Goal: Communication & Community: Answer question/provide support

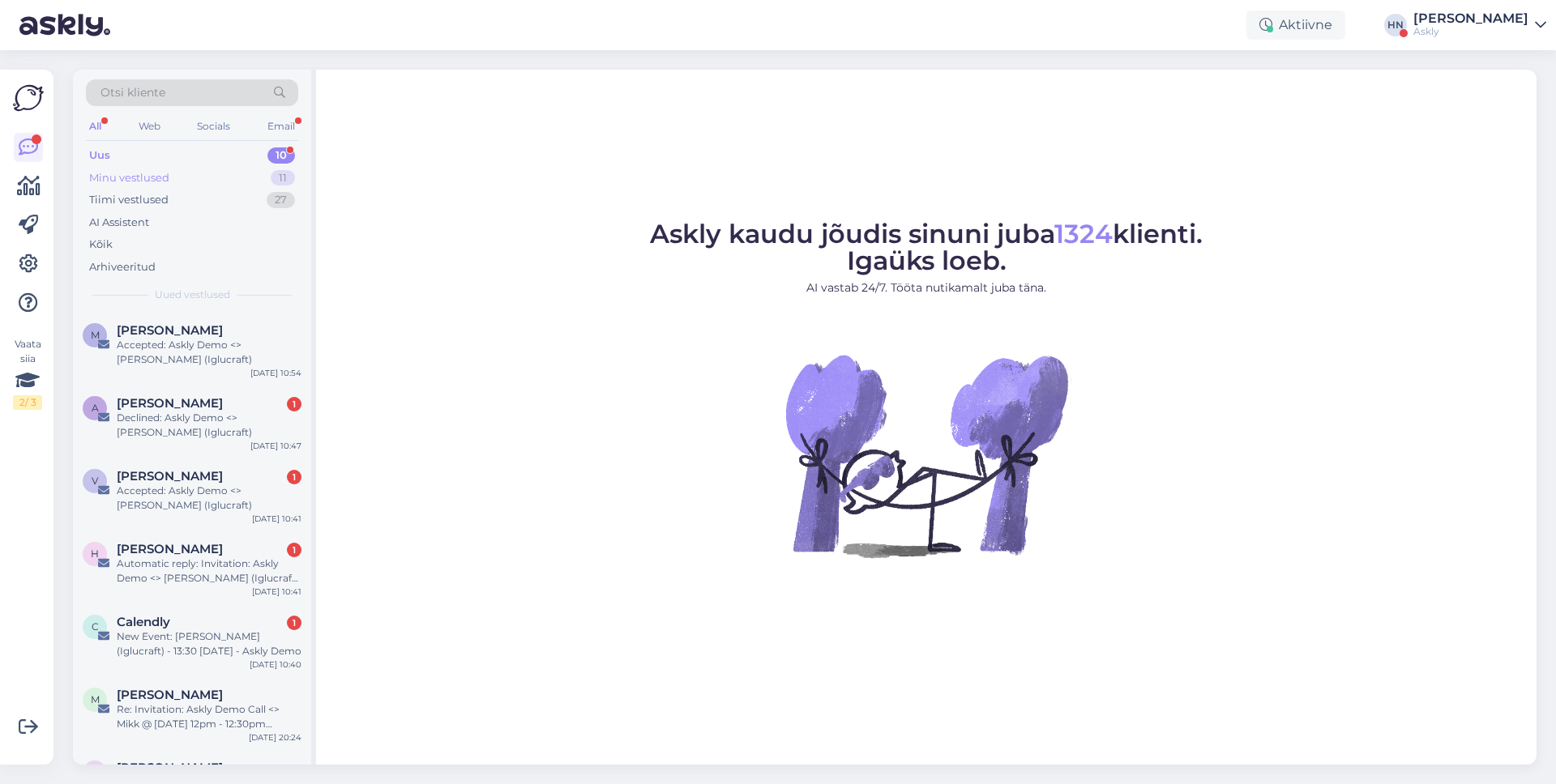
click at [231, 181] on div "Minu vestlused 11" at bounding box center [192, 177] width 212 height 23
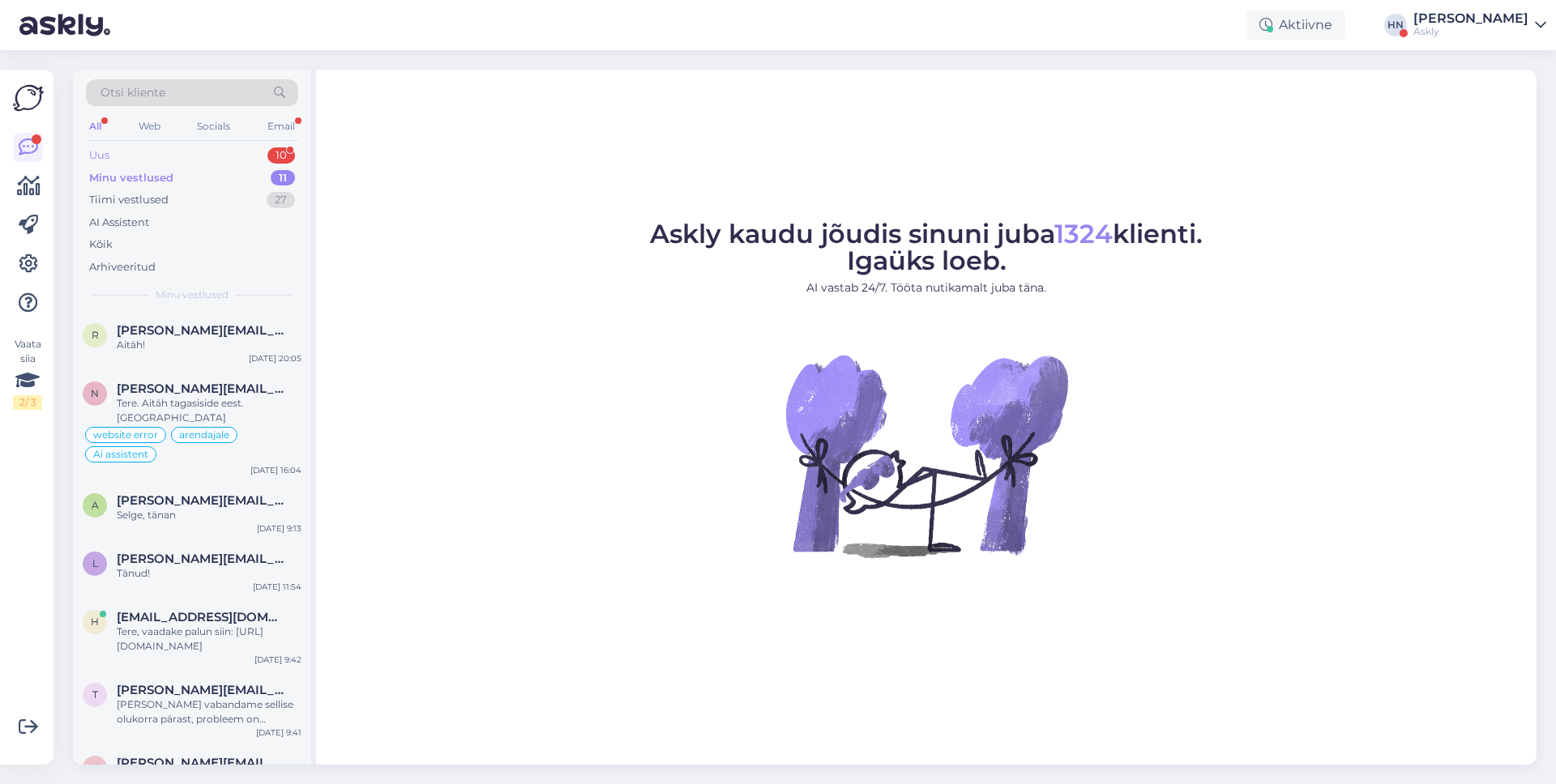
click at [156, 156] on div "Uus 10" at bounding box center [192, 155] width 212 height 23
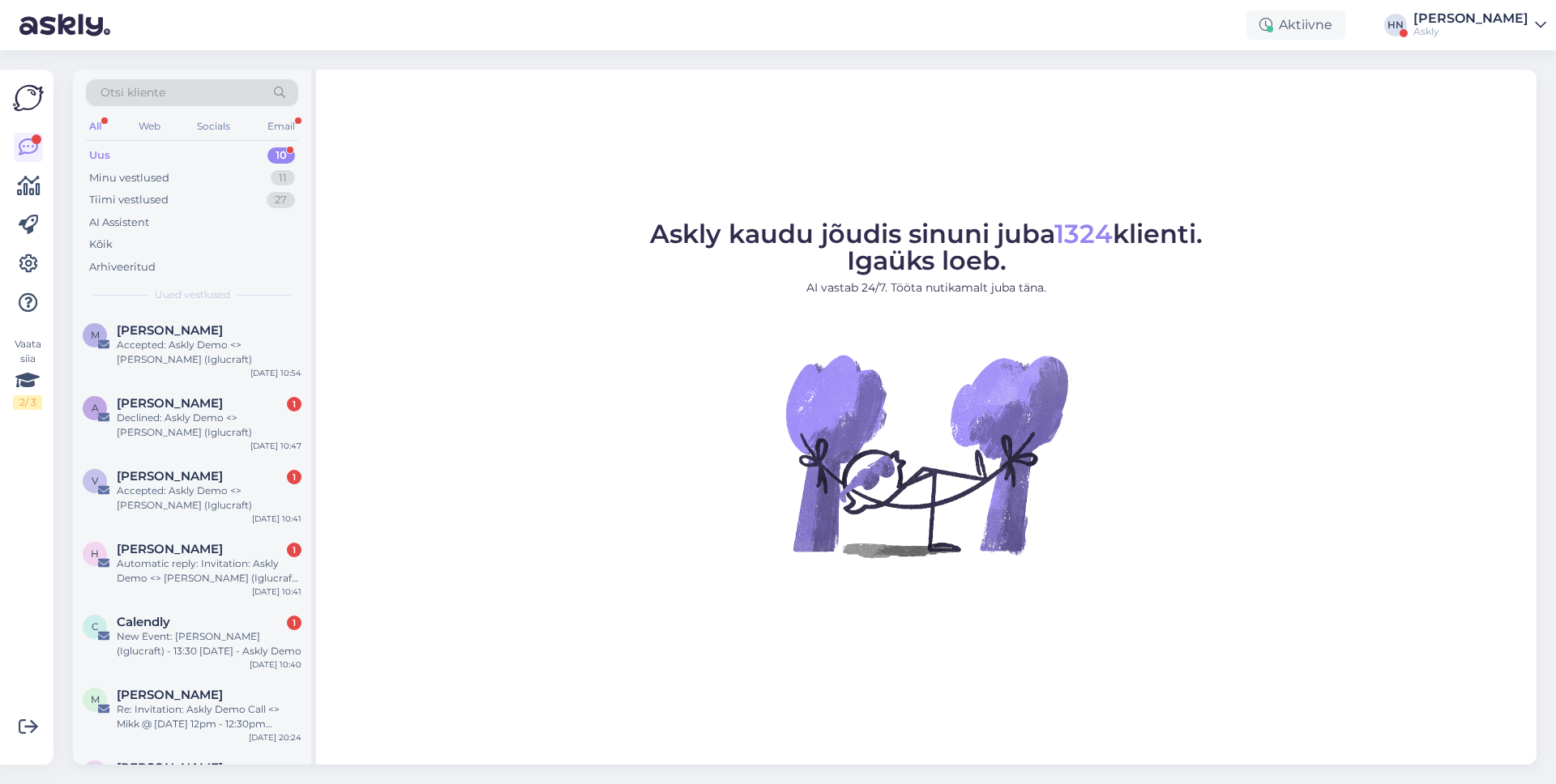
click at [169, 86] on div "Otsi kliente" at bounding box center [192, 93] width 212 height 27
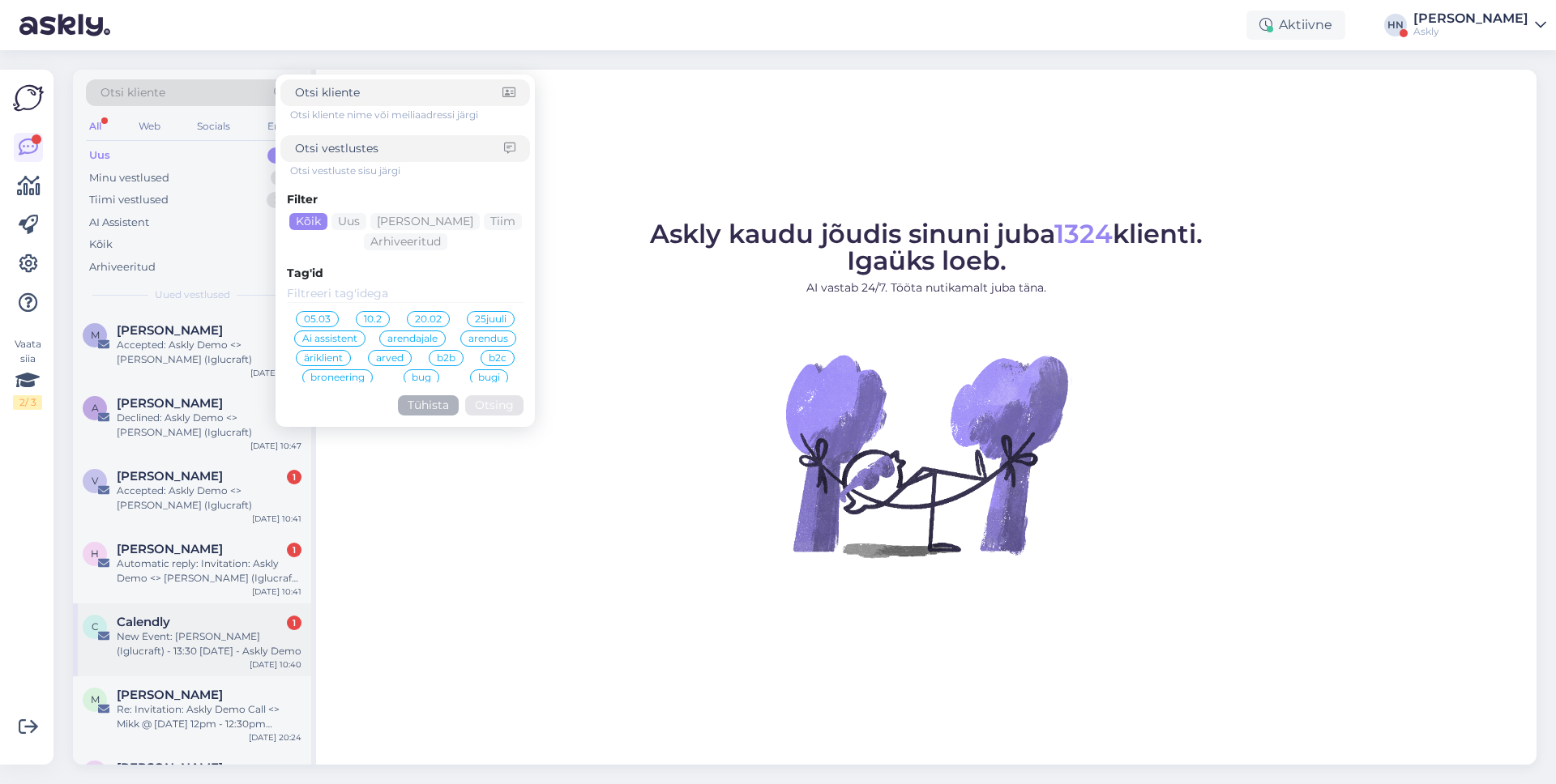
click at [179, 653] on div "New Event: Mark Metsla (Iglucraft) - 13:30 Thu, 4 Sep 2025 - Askly Demo" at bounding box center [210, 644] width 185 height 29
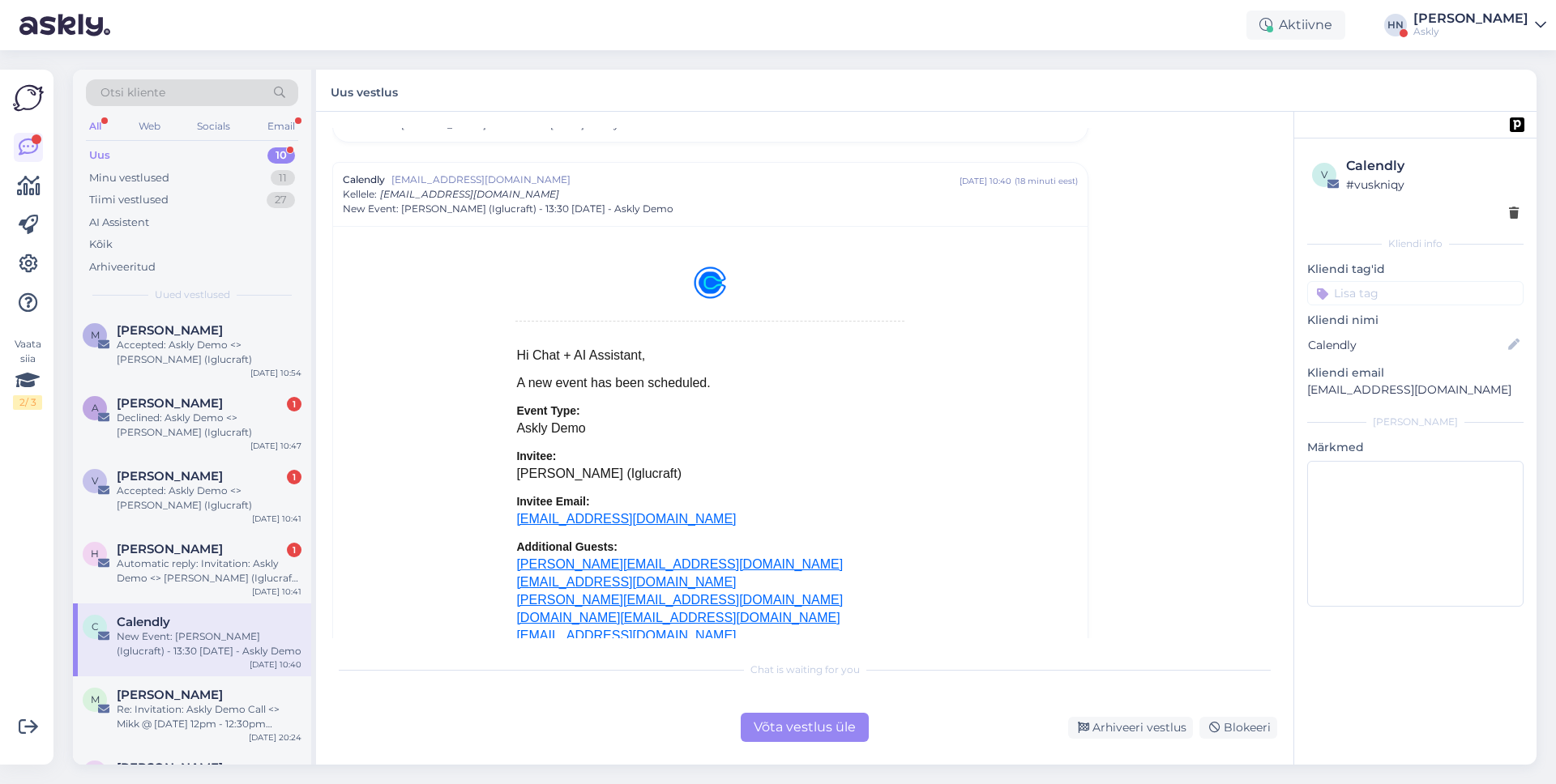
scroll to position [6954, 0]
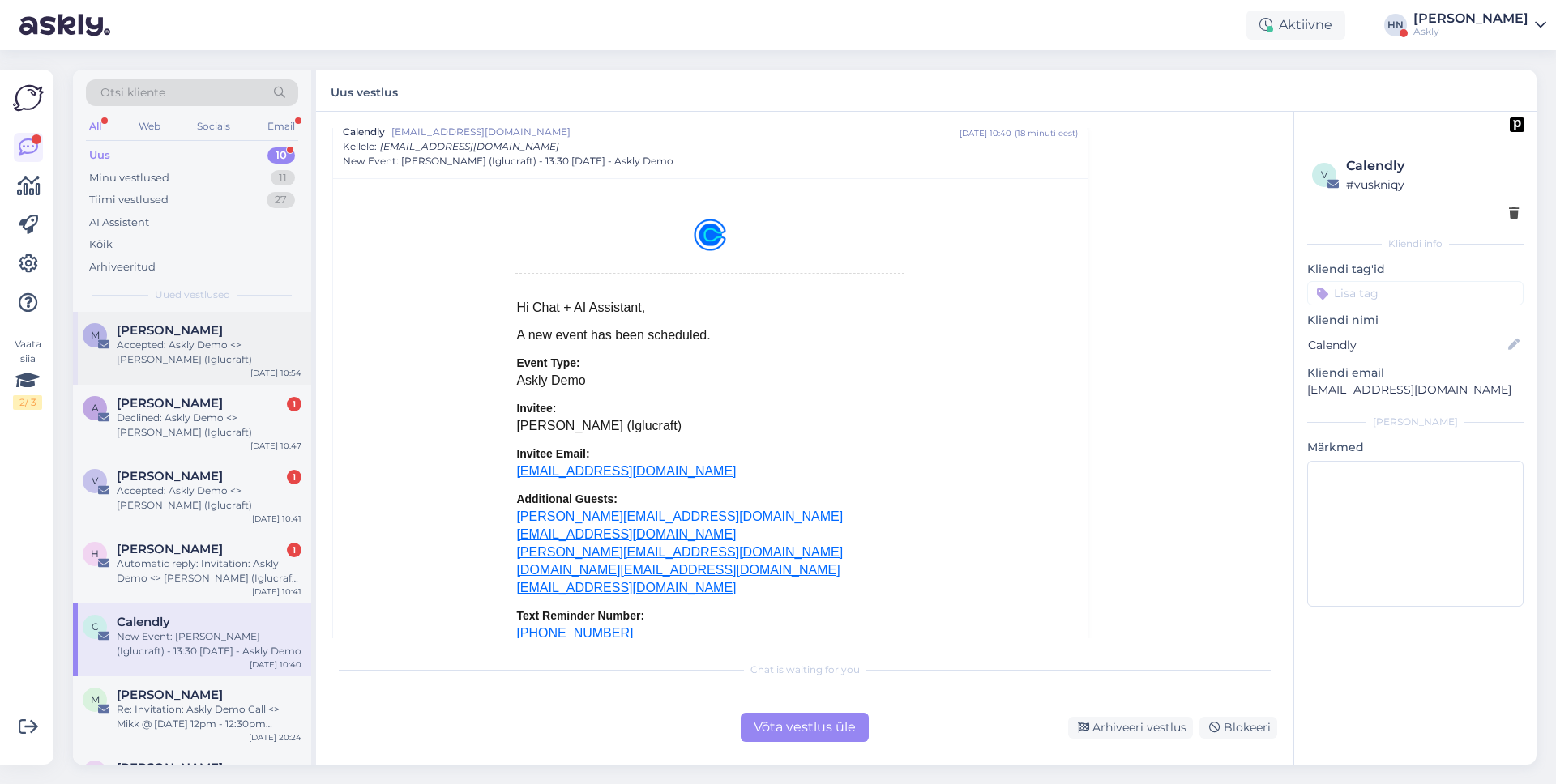
click at [168, 362] on div "Accepted: Askly Demo <> Mark Metsla (Iglucraft)" at bounding box center [210, 352] width 185 height 29
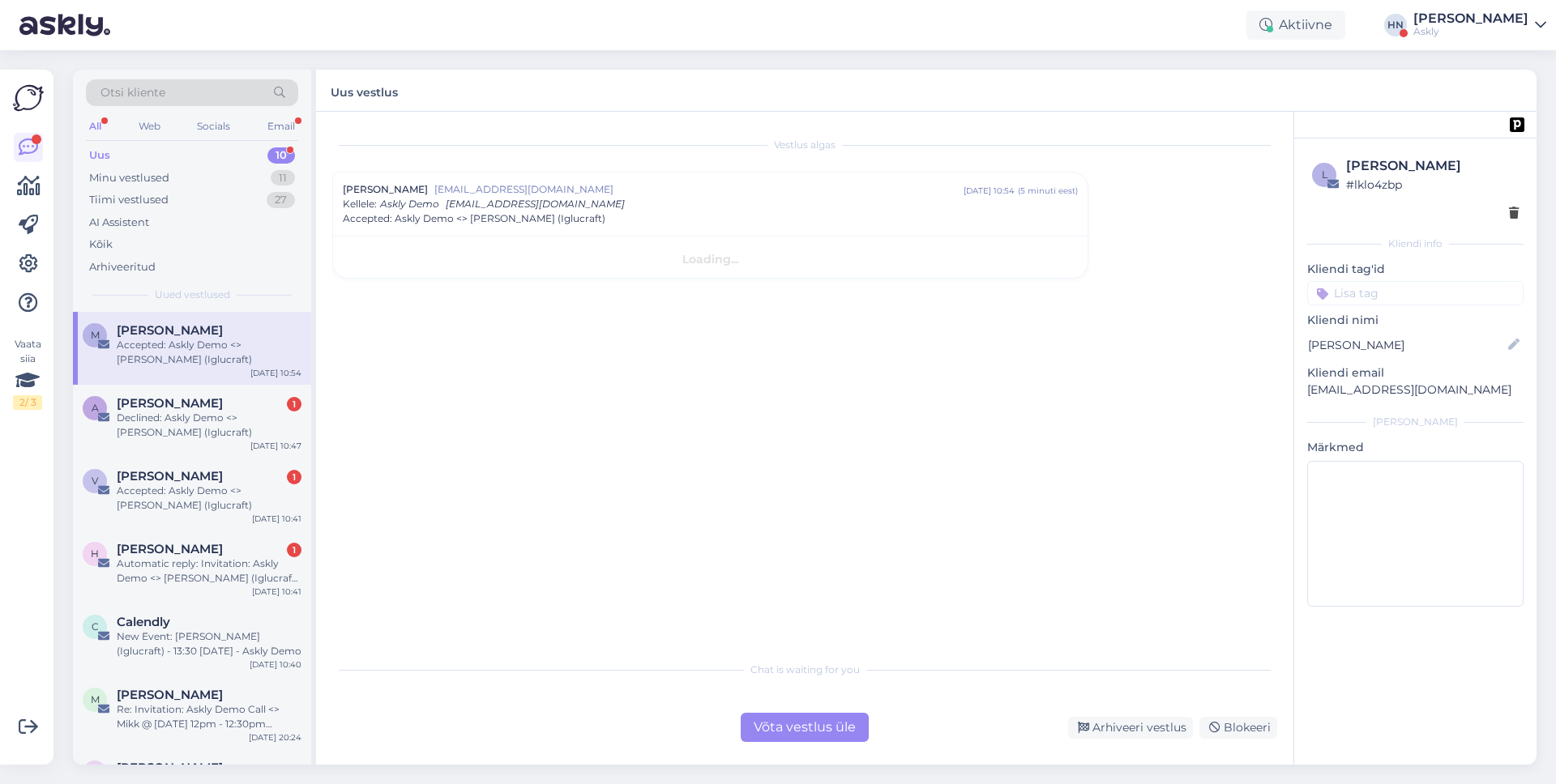
scroll to position [0, 0]
click at [1070, 72] on div "Uus vestlus" at bounding box center [927, 91] width 1220 height 42
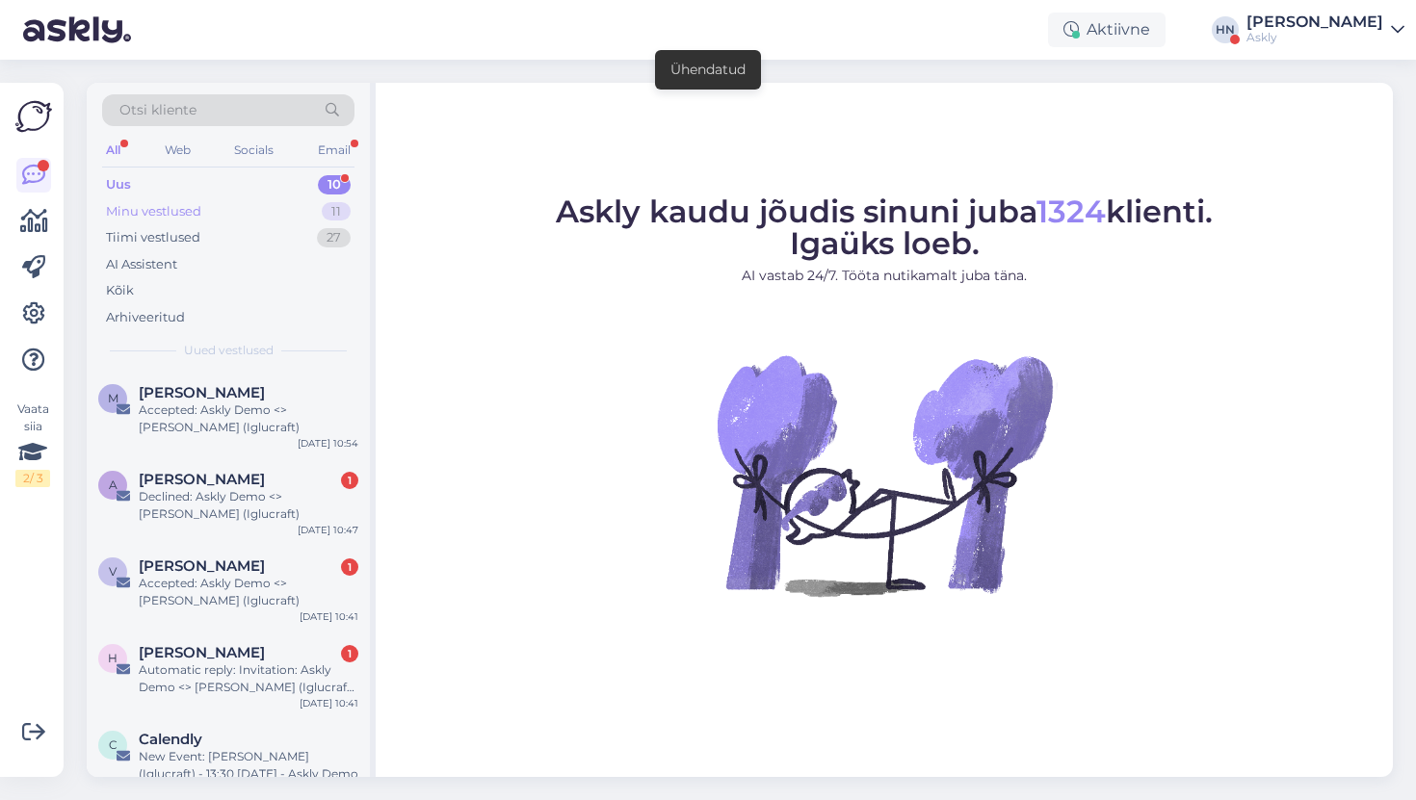
click at [276, 216] on div "Minu vestlused 11" at bounding box center [228, 211] width 252 height 27
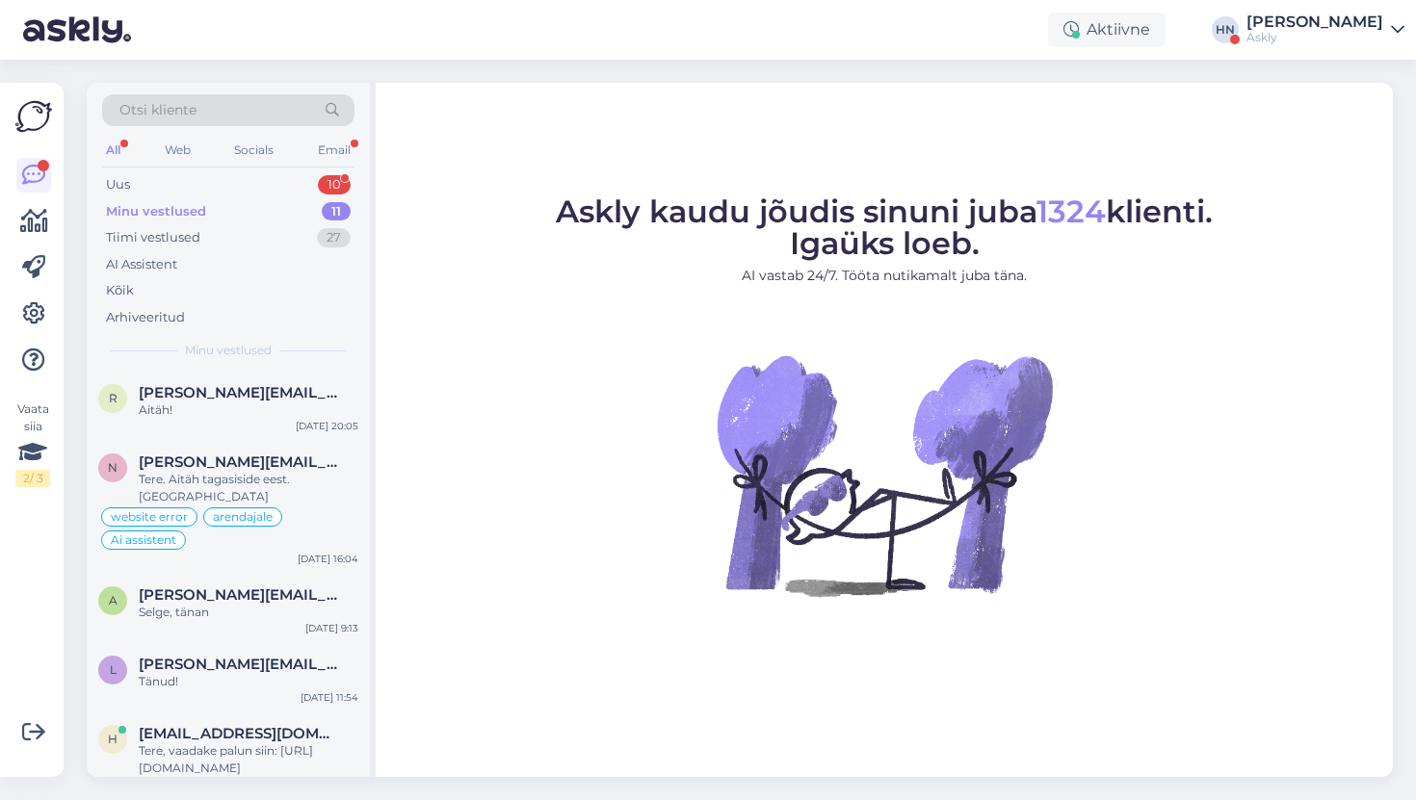
click at [202, 111] on div "Otsi kliente" at bounding box center [228, 110] width 252 height 32
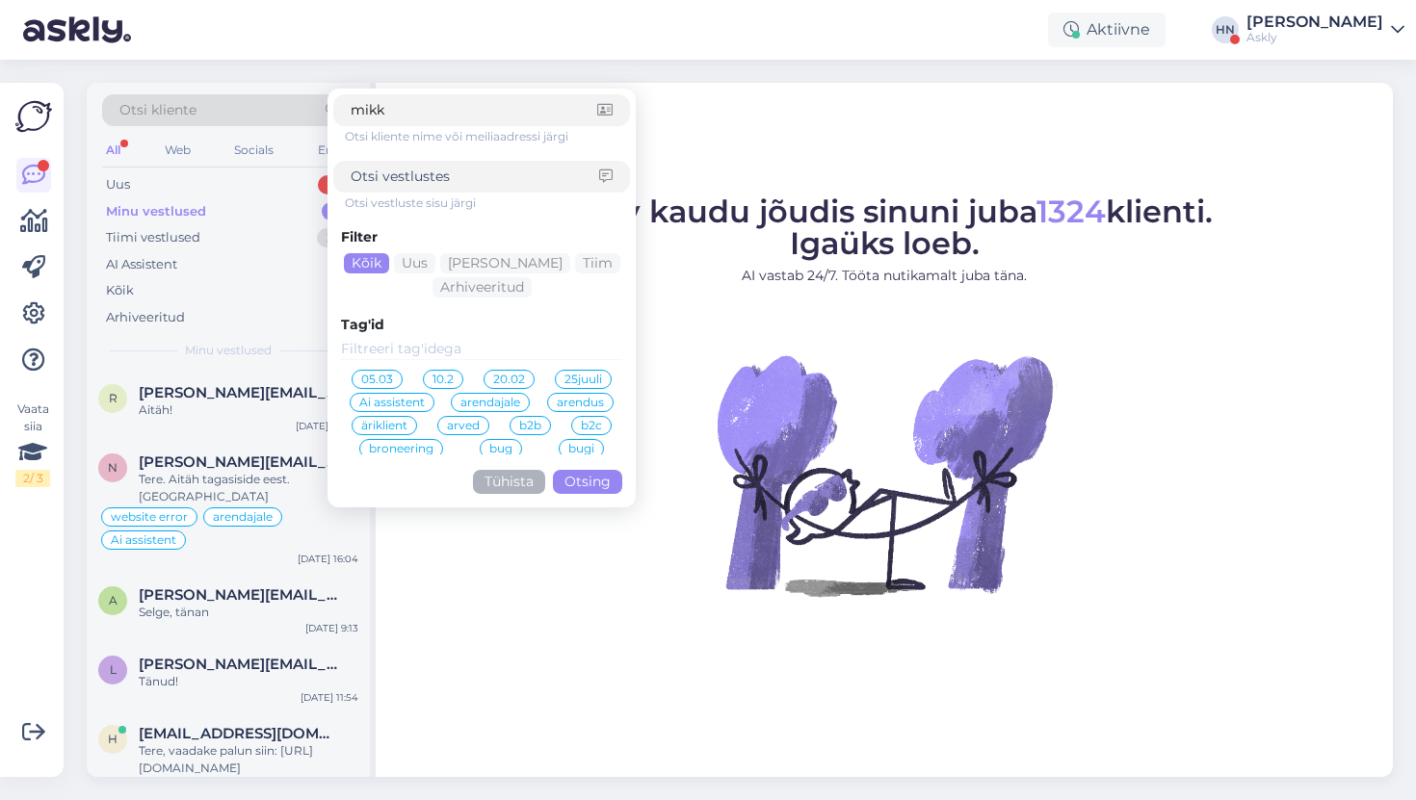
type input "mikk@"
click button "Otsing" at bounding box center [587, 482] width 69 height 24
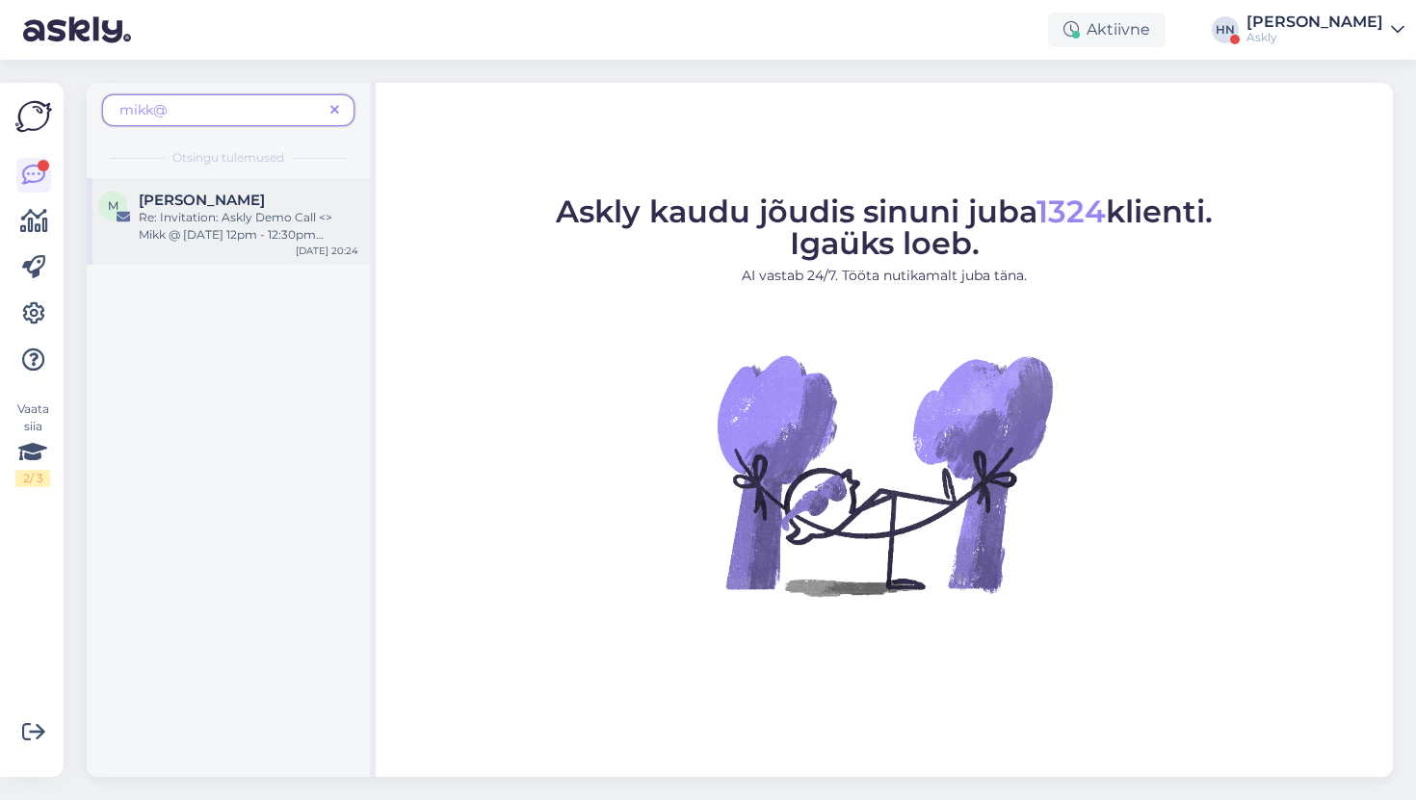
click at [198, 227] on div "Re: Invitation: Askly Demo Call <> Mikk @ Mon Aug 25, 2025 12pm - 12:30pm (GMT+…" at bounding box center [249, 226] width 220 height 35
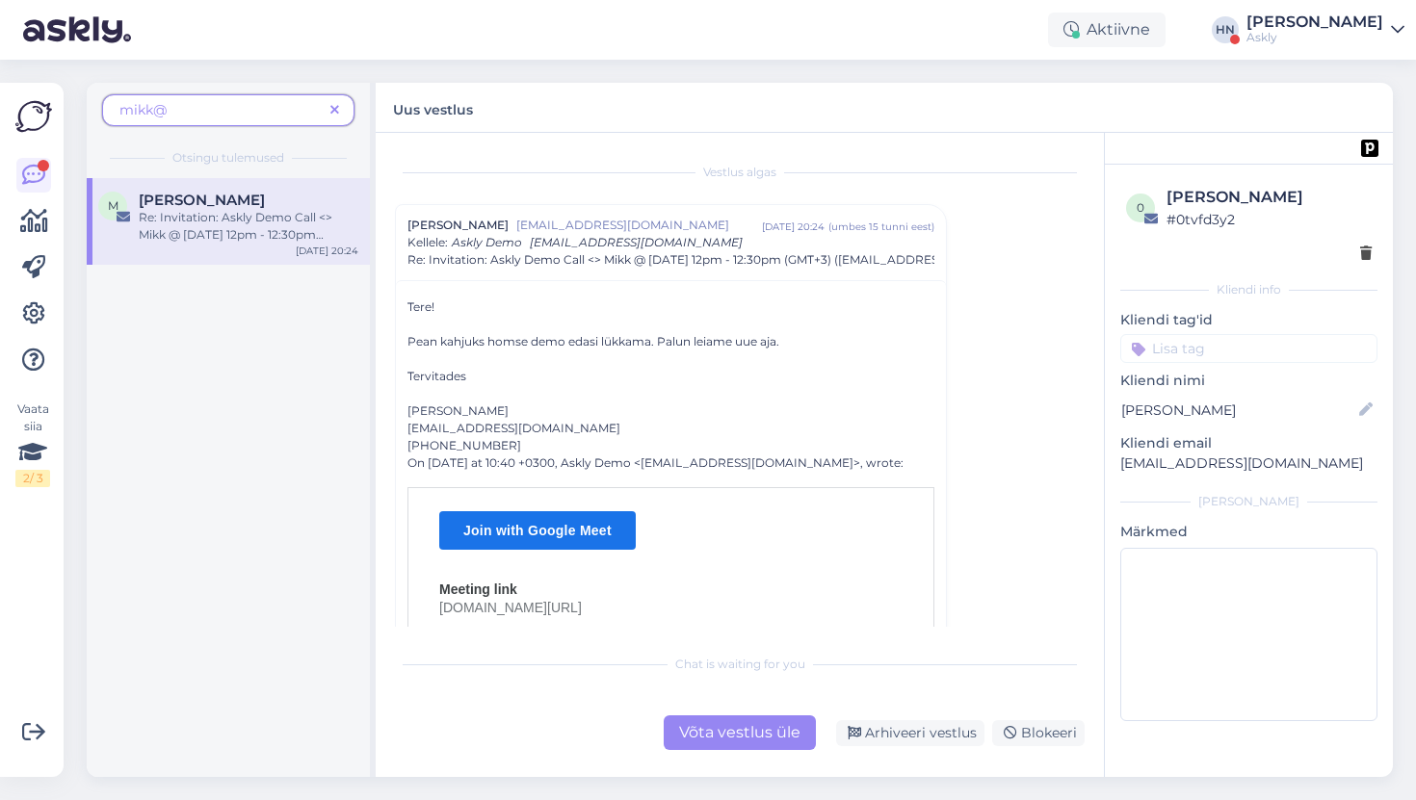
click at [571, 348] on div "Pean kahjuks homse demo edasi lükkama. Palun leiame uue aja." at bounding box center [670, 341] width 527 height 17
click at [330, 113] on icon at bounding box center [334, 110] width 9 height 13
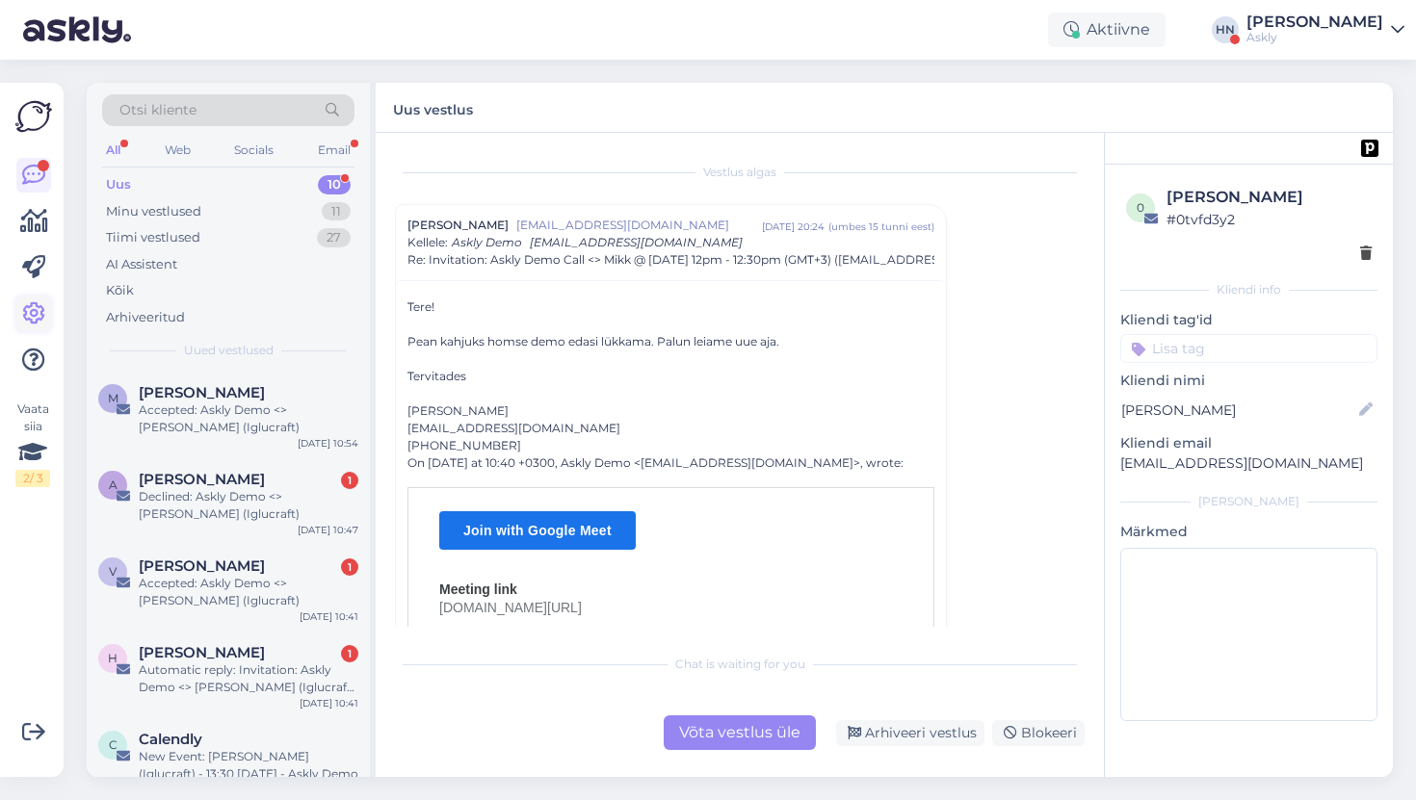
click at [31, 305] on icon at bounding box center [33, 313] width 23 height 23
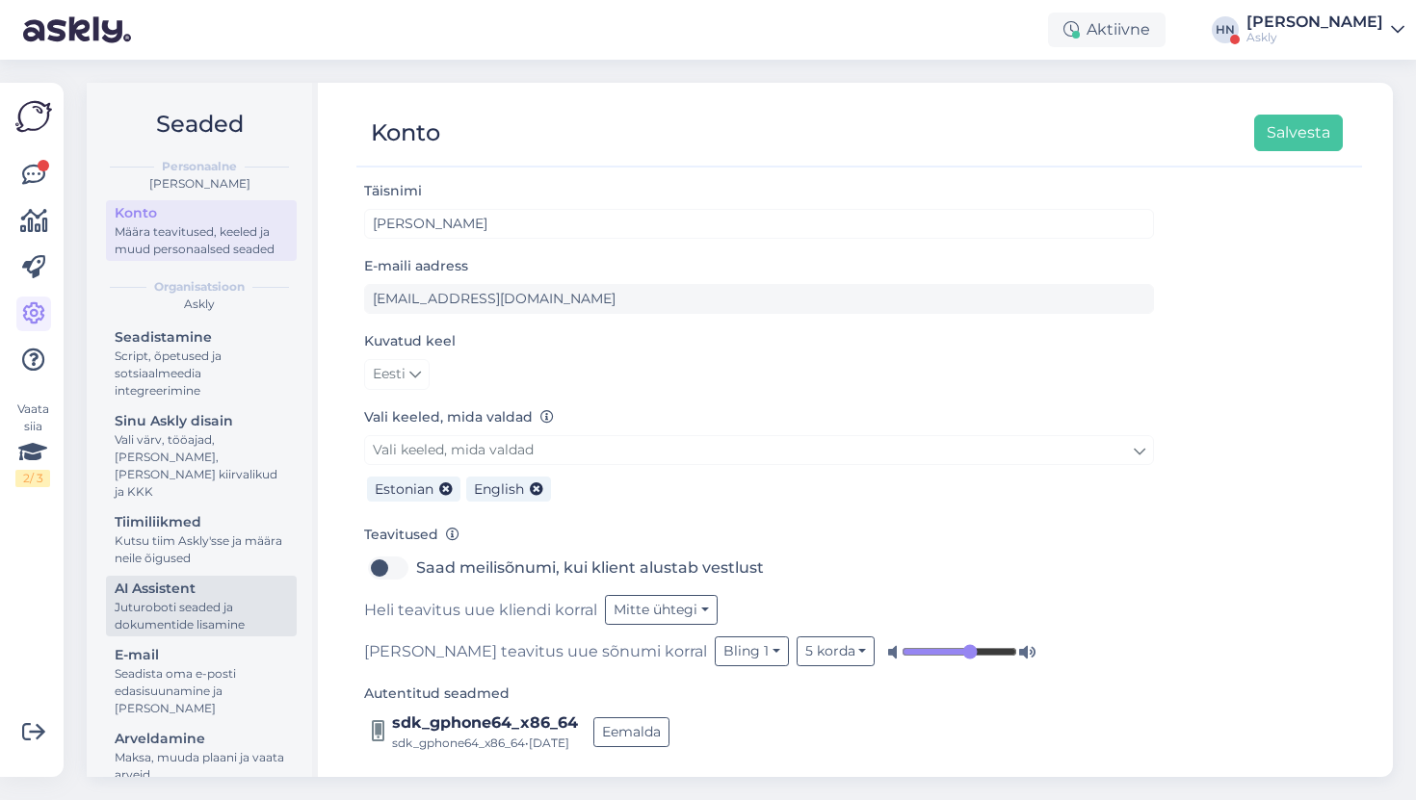
click at [182, 611] on div "Juturoboti seaded ja dokumentide lisamine" at bounding box center [201, 616] width 173 height 35
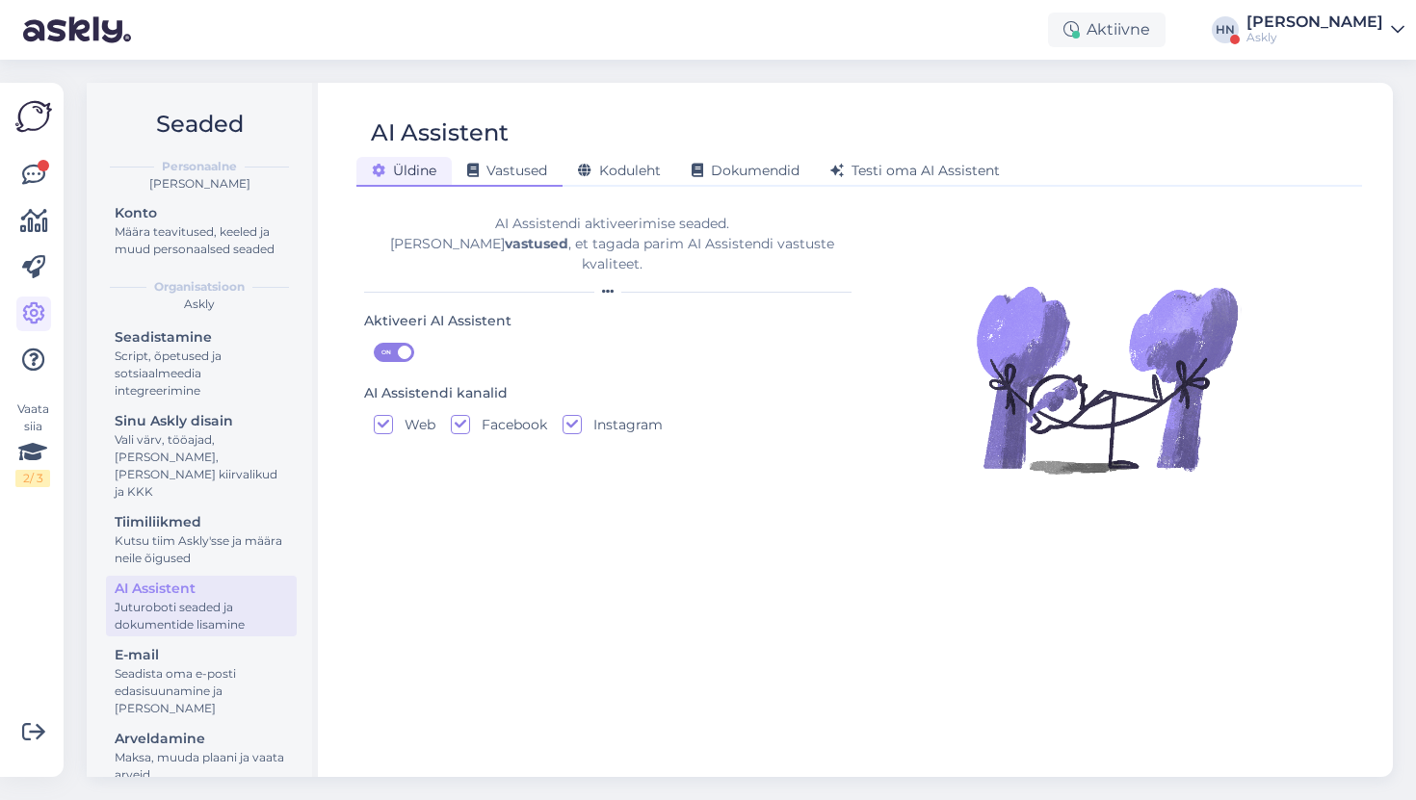
click at [531, 164] on span "Vastused" at bounding box center [507, 170] width 80 height 17
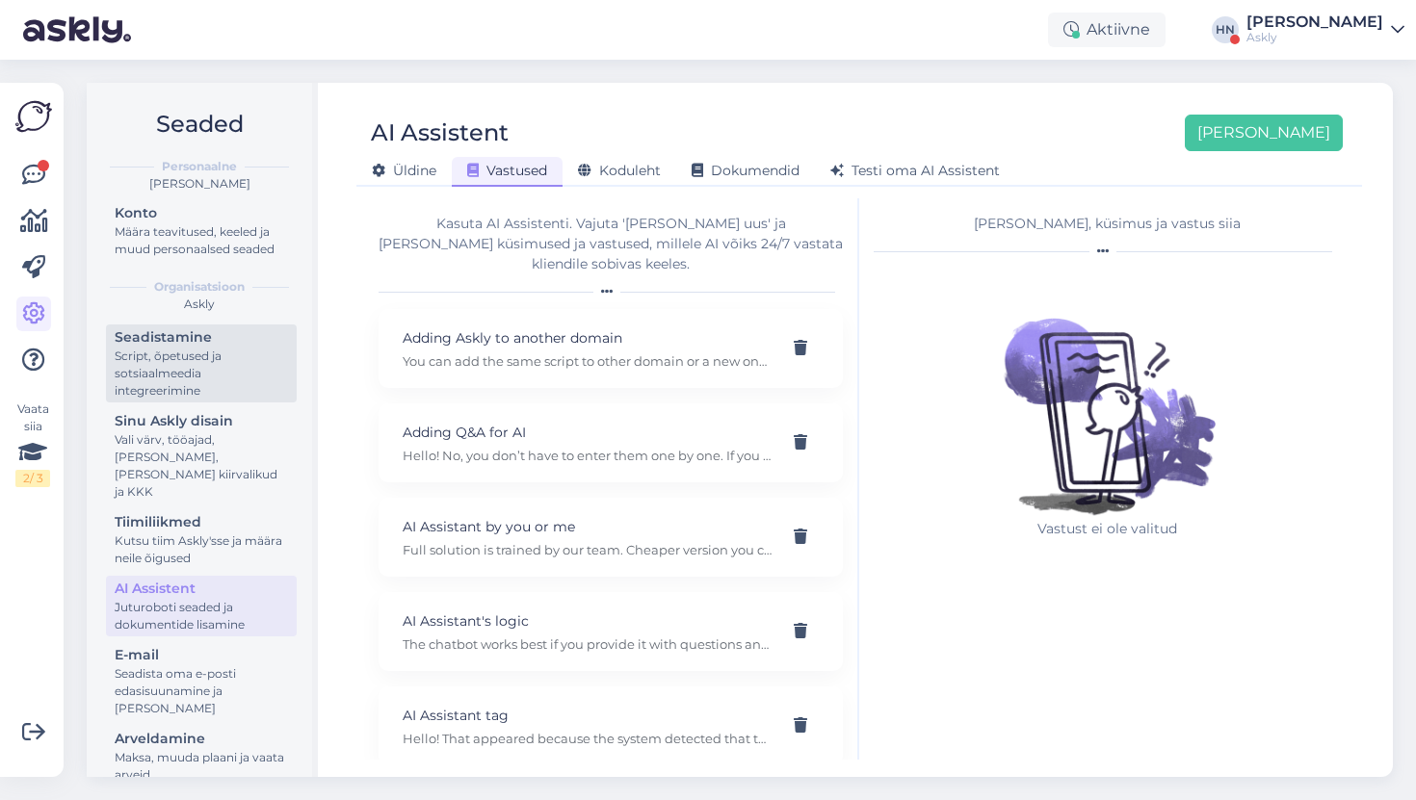
click at [236, 377] on div "Script, õpetused ja sotsiaalmeedia integreerimine" at bounding box center [201, 374] width 173 height 52
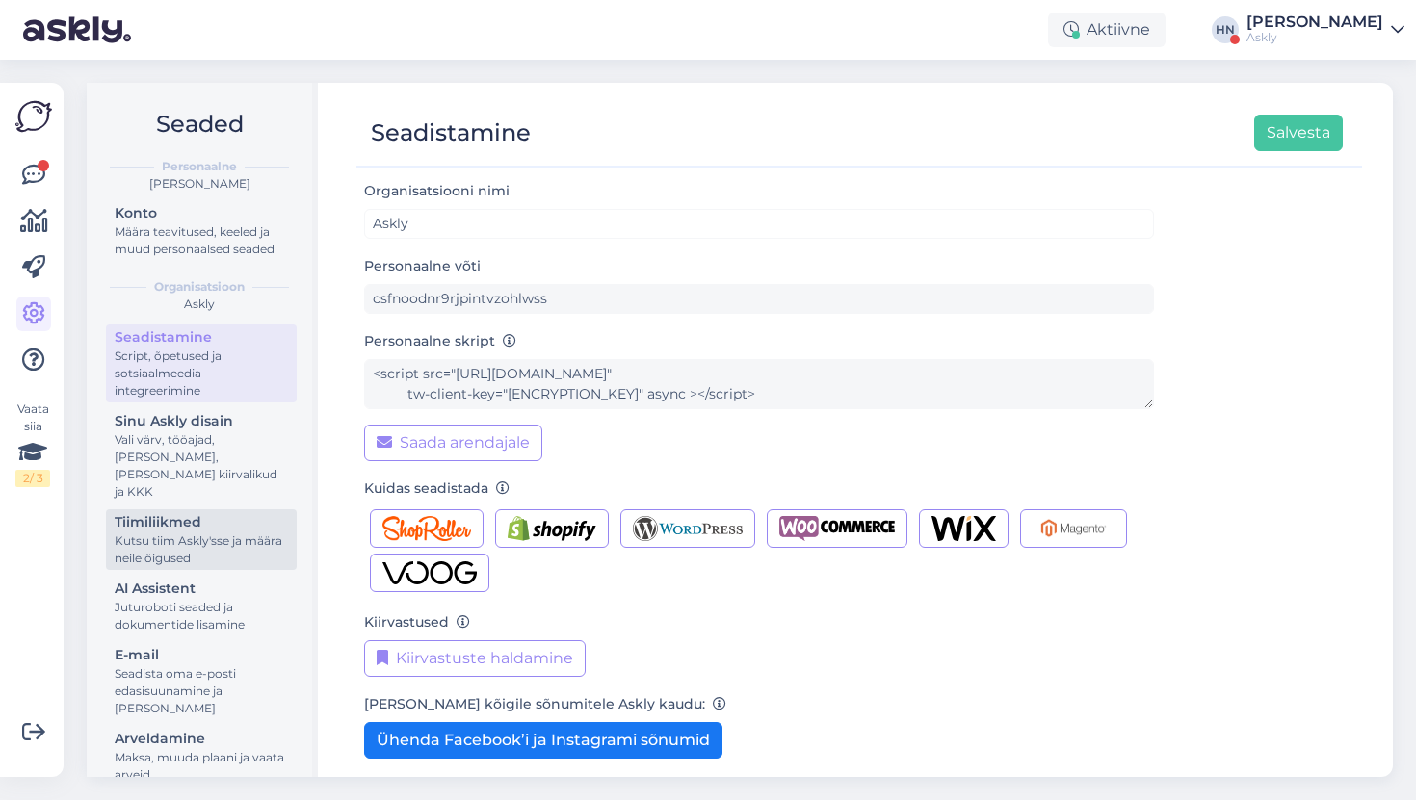
click at [199, 533] on div "Kutsu tiim Askly'sse ja määra neile õigused" at bounding box center [201, 550] width 173 height 35
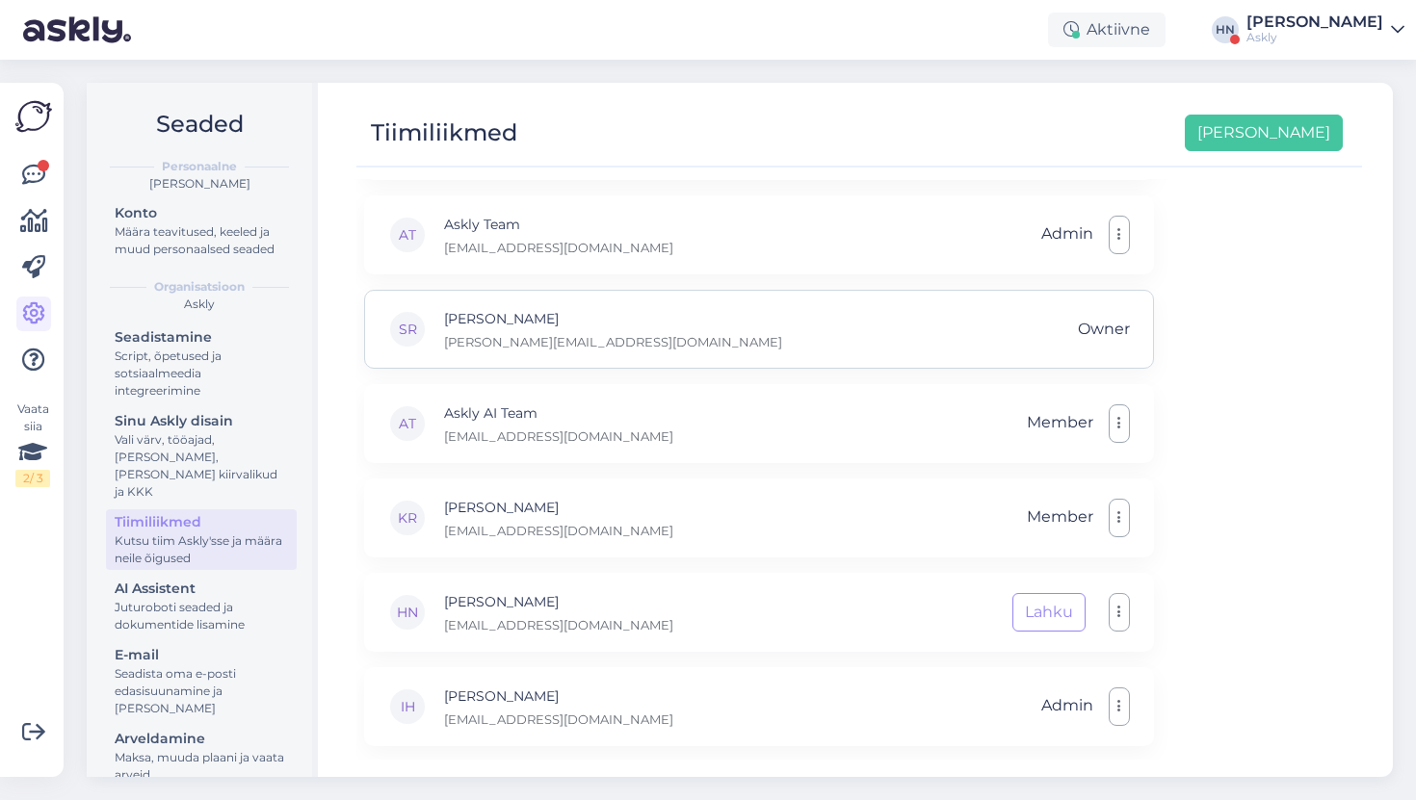
scroll to position [80, 0]
click at [12, 186] on div "Vaata siia 2 / 3 Võimalused Veendu, et Askly loob sulle väärtust. Sulge Ühenda …" at bounding box center [32, 430] width 64 height 694
click at [41, 173] on icon at bounding box center [33, 175] width 23 height 23
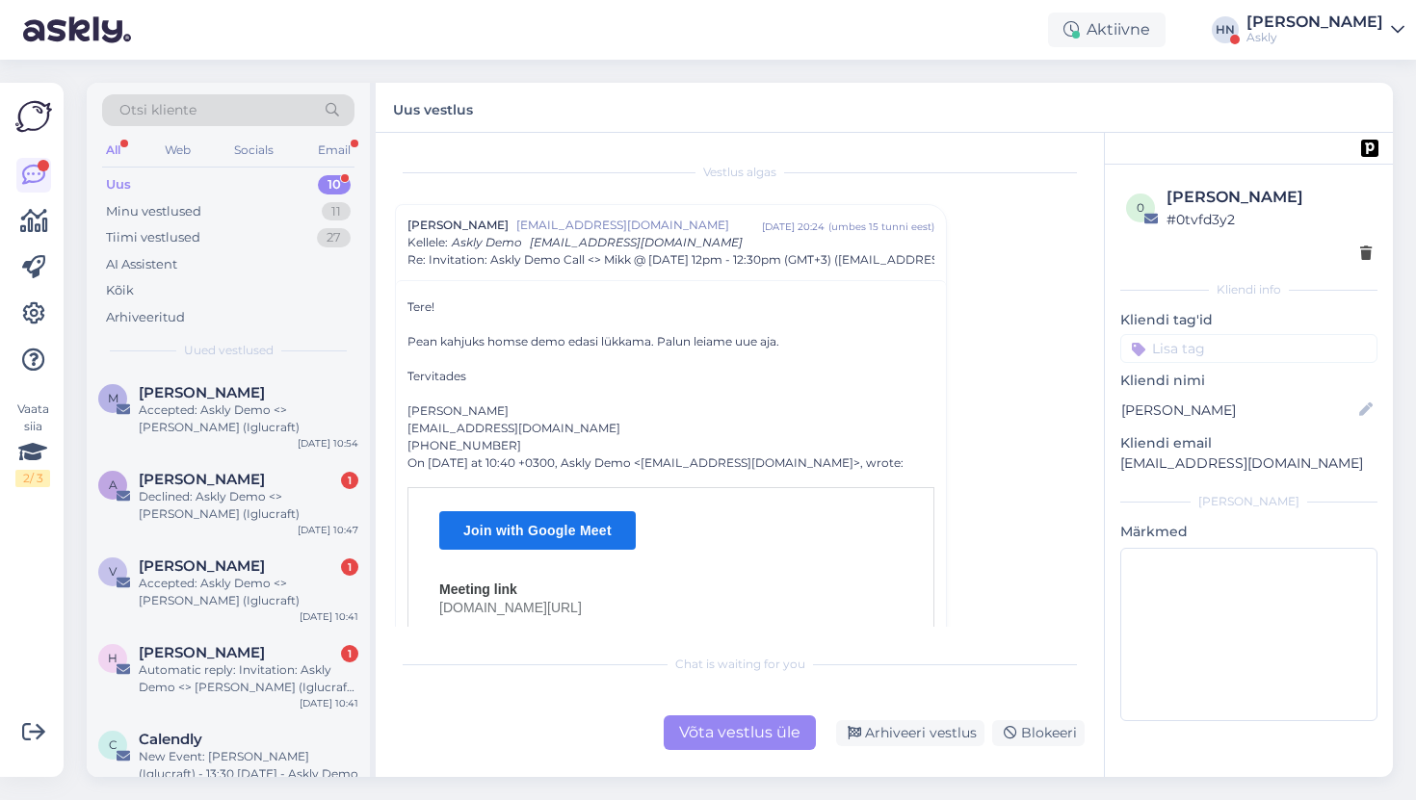
scroll to position [52, 0]
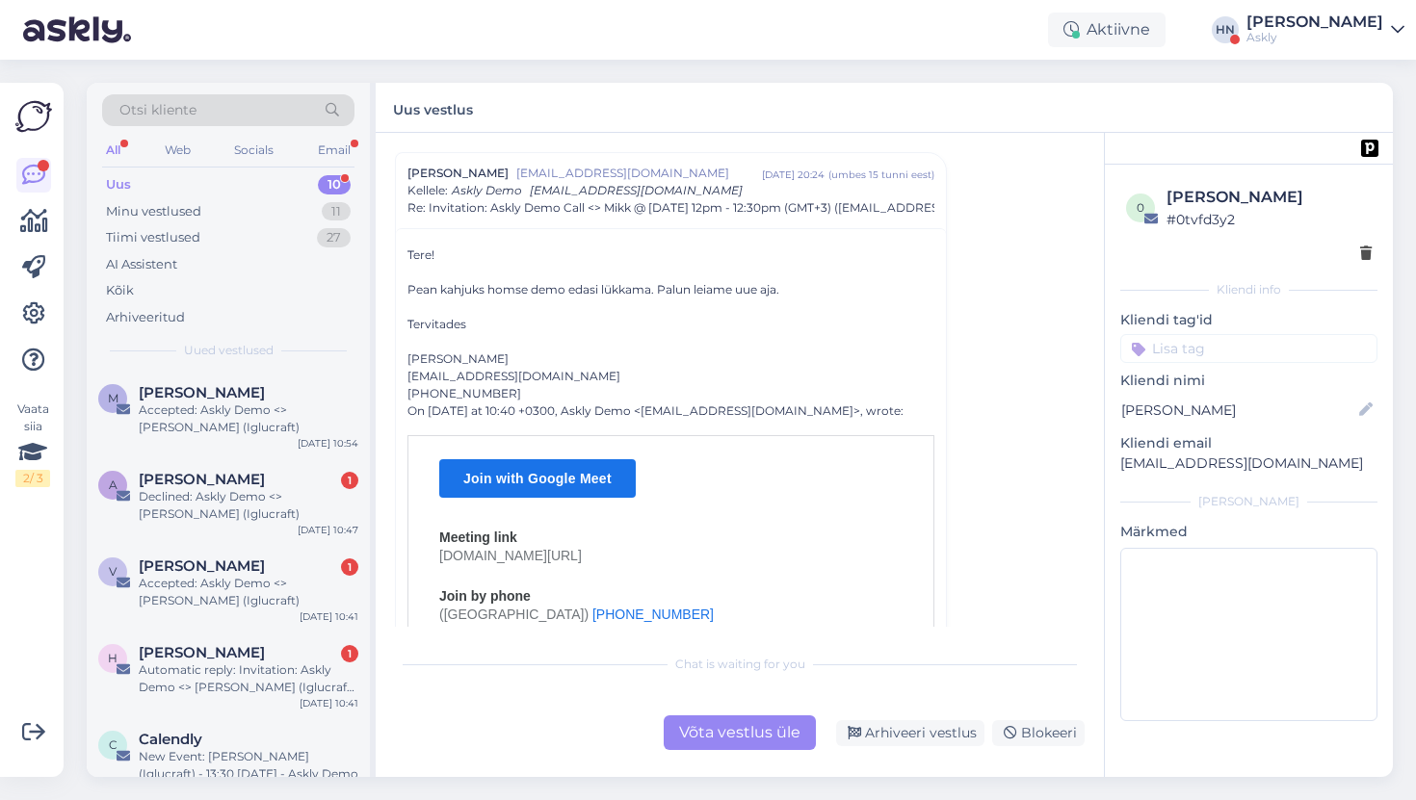
click at [140, 105] on span "Otsi kliente" at bounding box center [157, 110] width 77 height 20
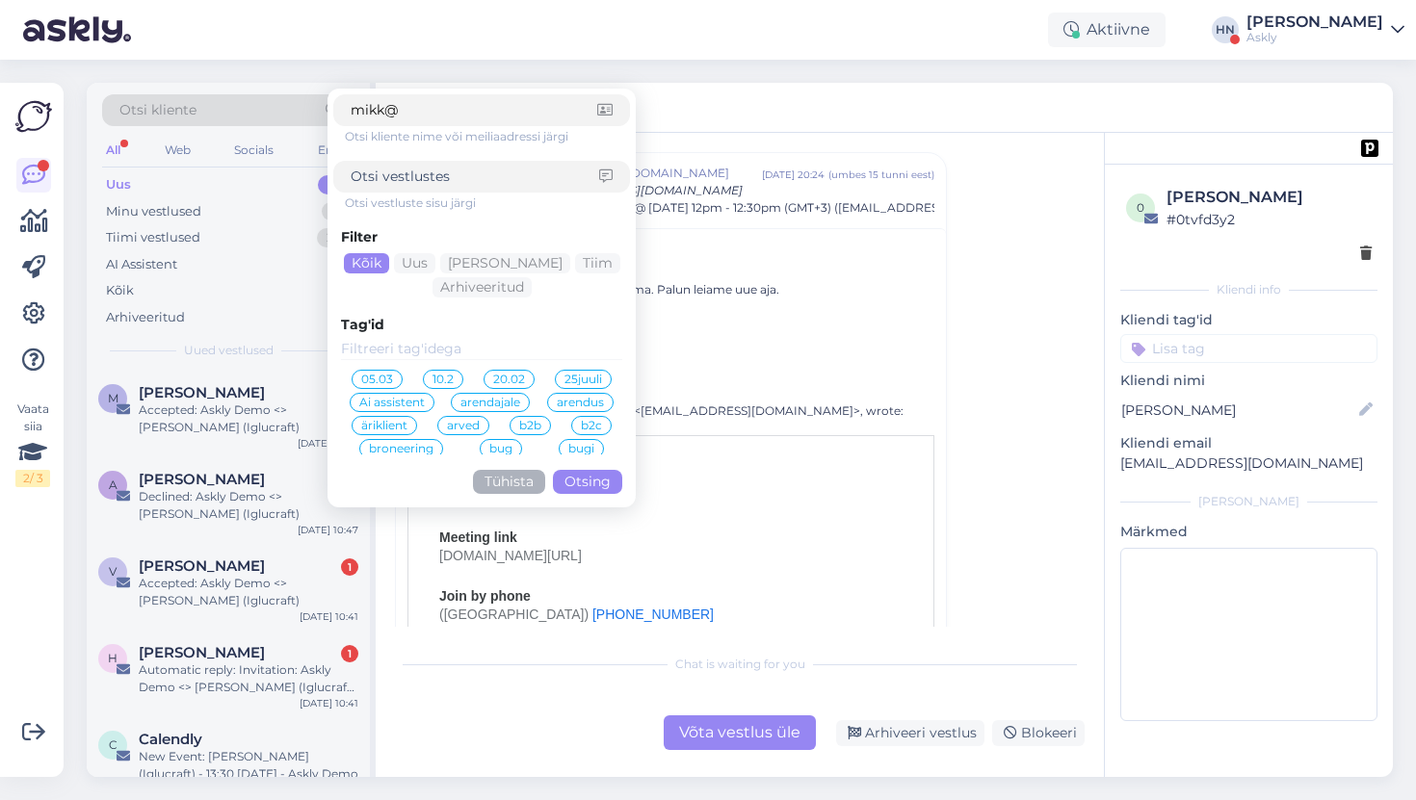
type input "mikk@"
click at [592, 475] on button "Otsing" at bounding box center [587, 482] width 69 height 24
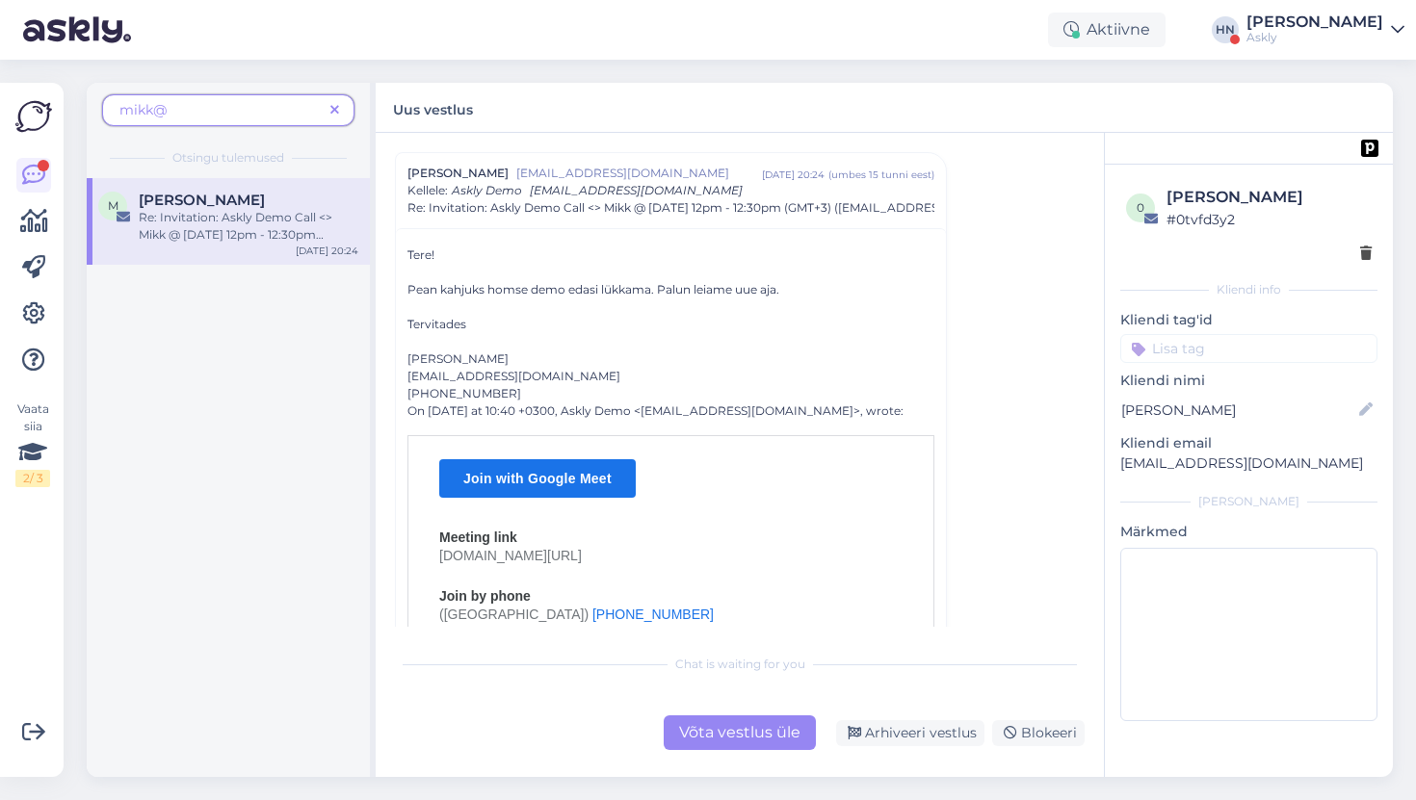
click at [274, 247] on div "M Mikk Maiste Re: Invitation: Askly Demo Call <> Mikk @ Mon Aug 25, 2025 12pm -…" at bounding box center [228, 221] width 283 height 87
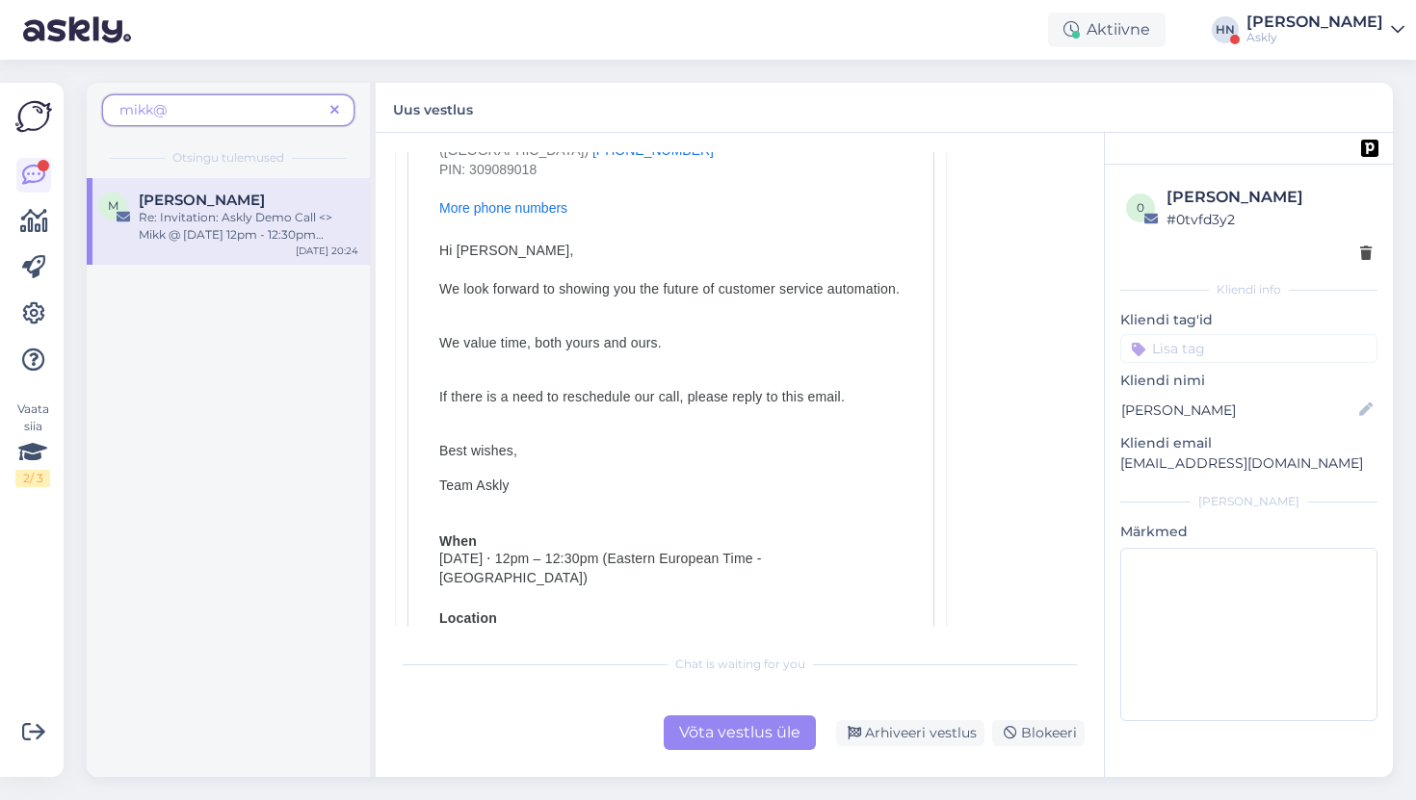
scroll to position [0, 0]
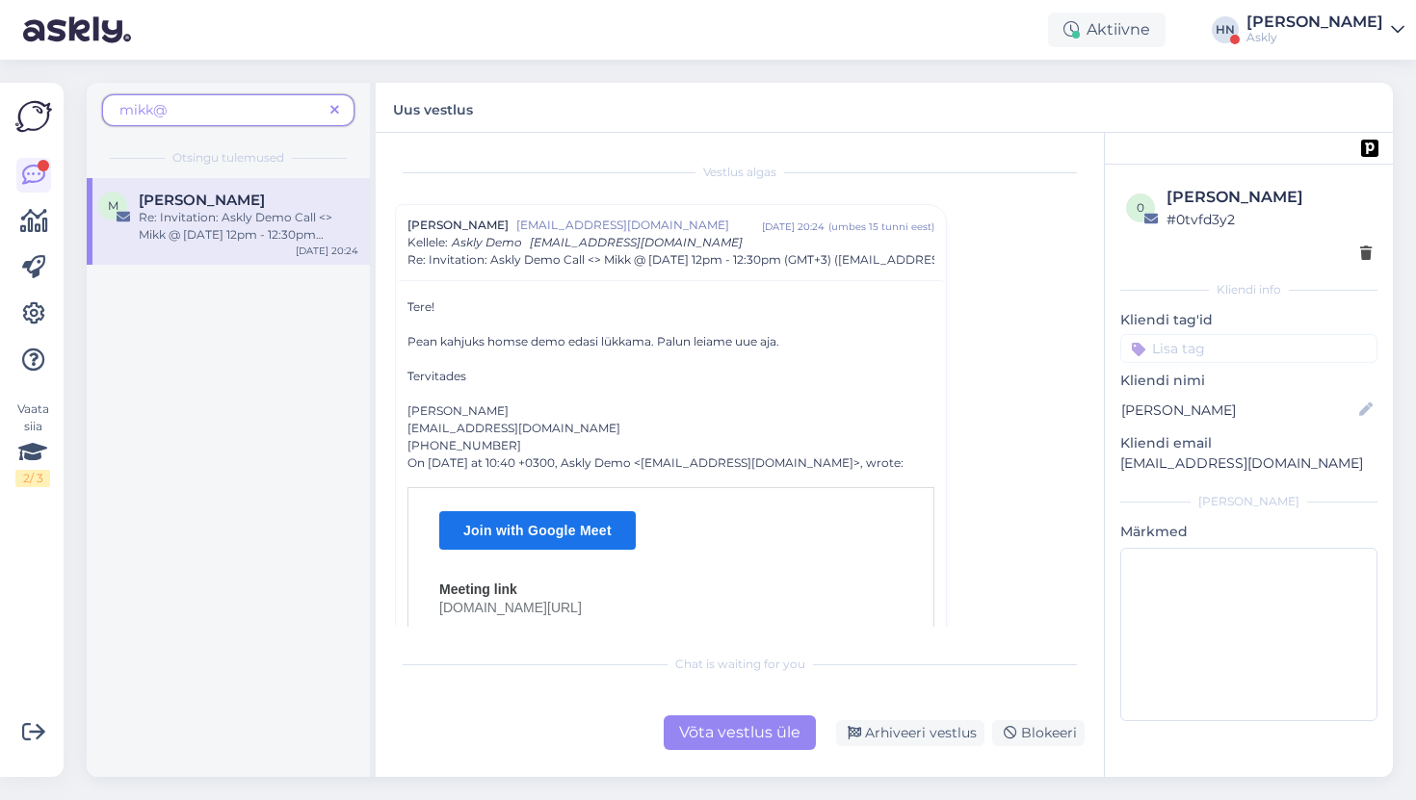
click at [509, 322] on div at bounding box center [670, 324] width 527 height 17
click at [338, 110] on icon at bounding box center [334, 110] width 9 height 13
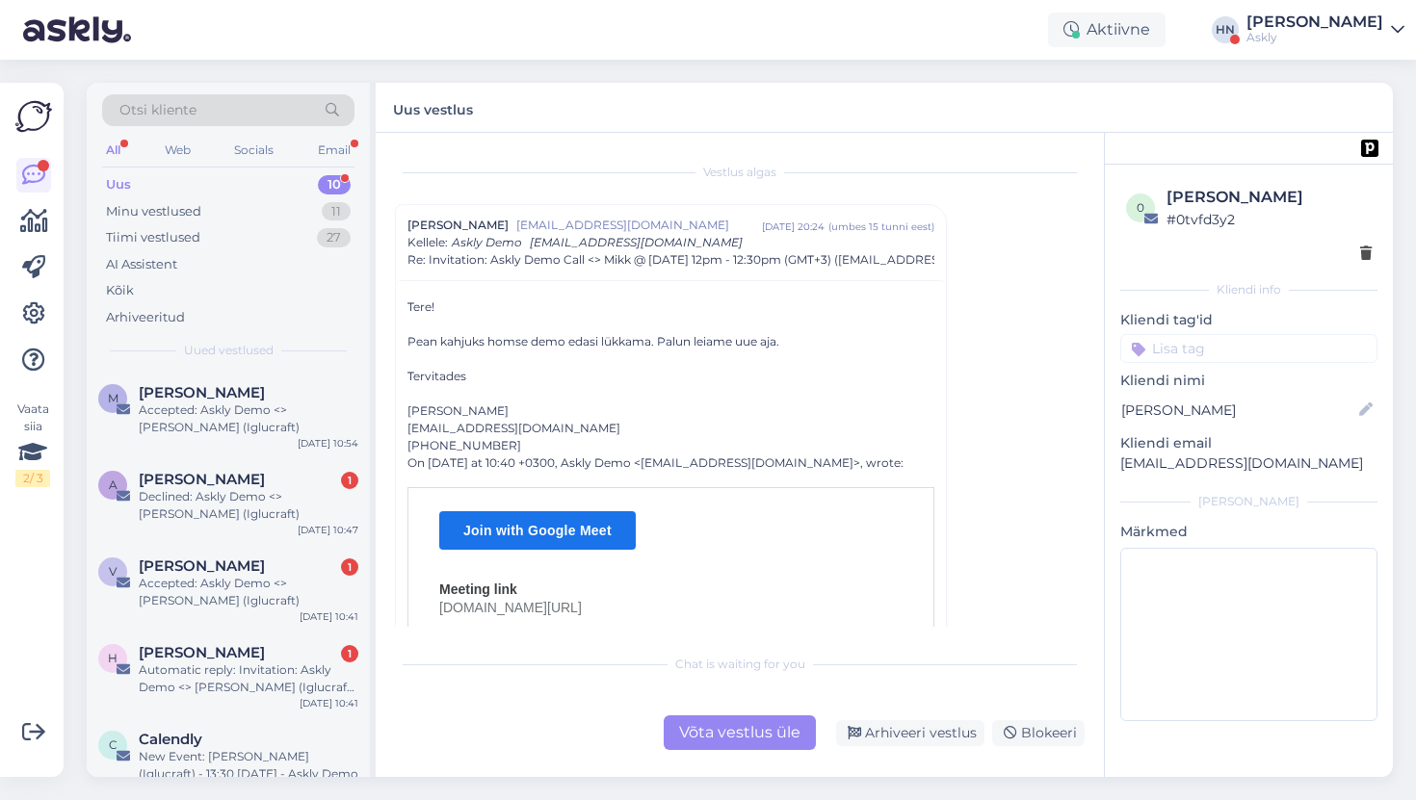
click at [146, 176] on div "Uus 10" at bounding box center [228, 184] width 252 height 27
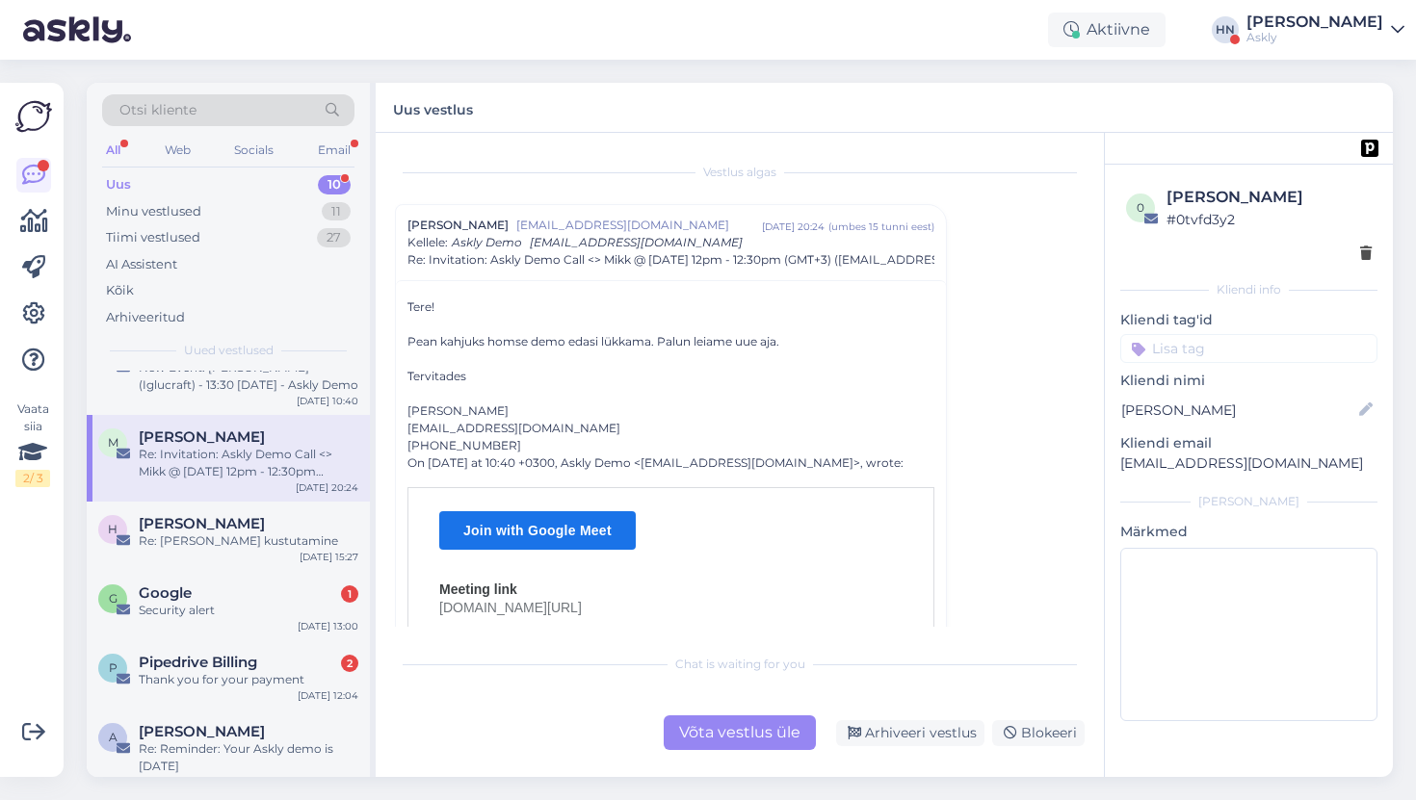
scroll to position [408, 0]
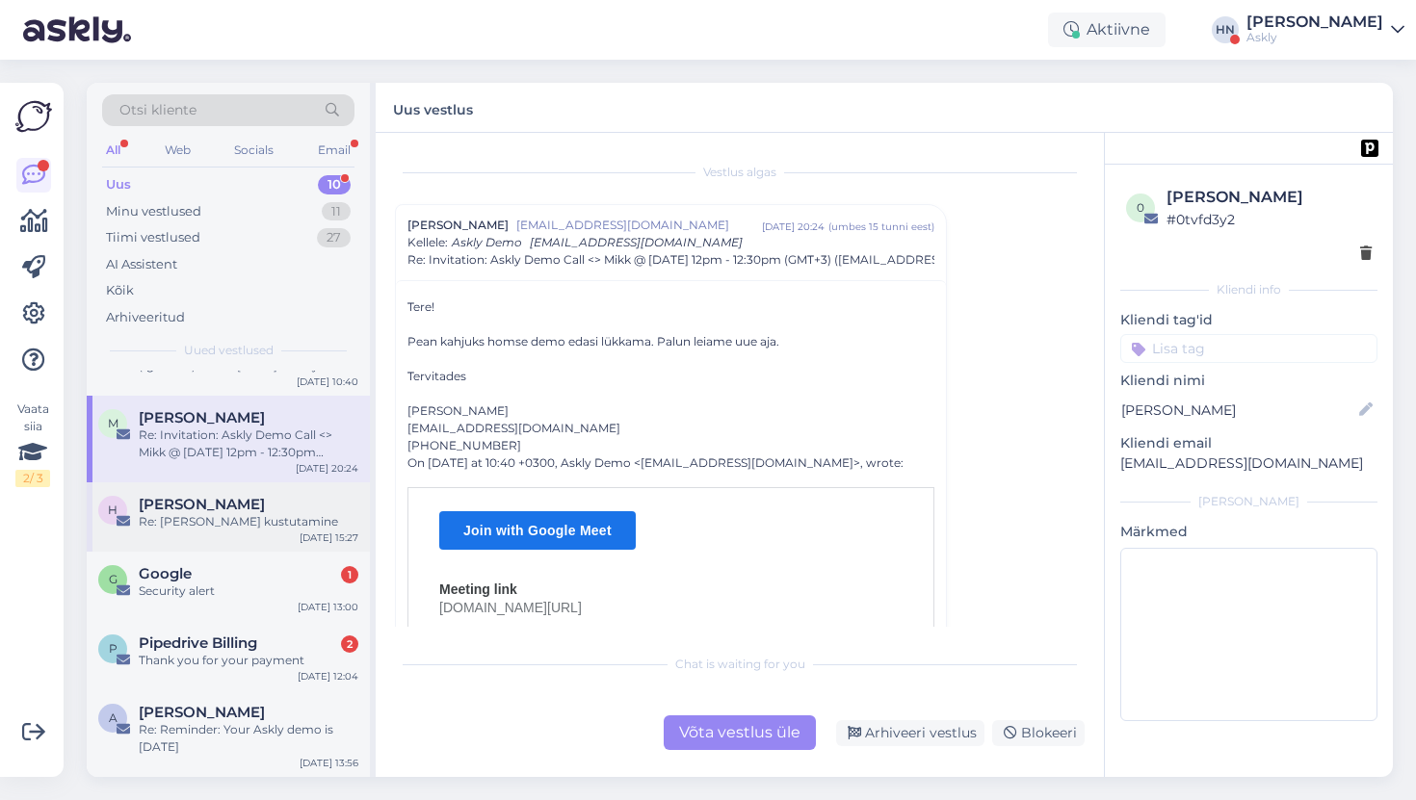
click at [181, 509] on span "Hanna Korsar" at bounding box center [202, 504] width 126 height 17
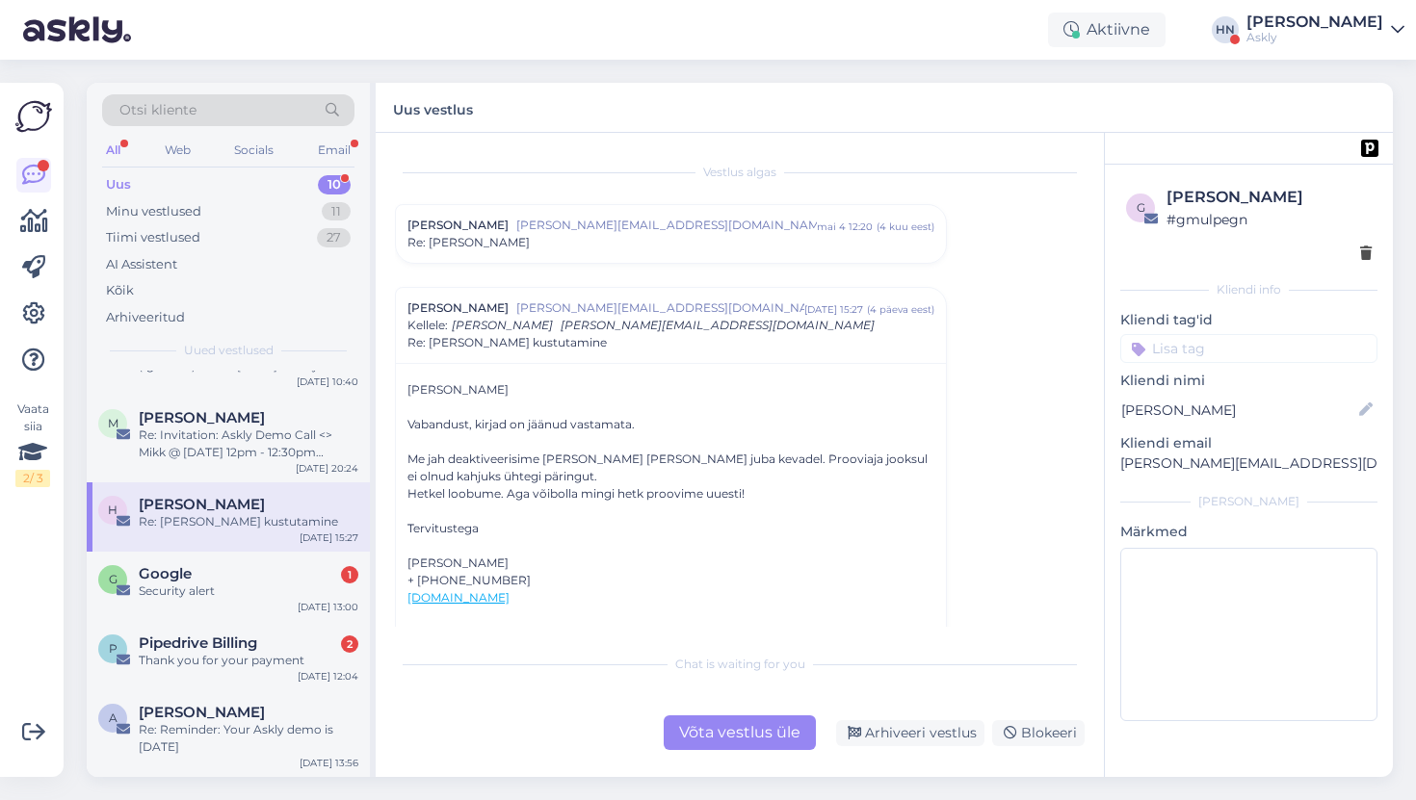
click at [181, 487] on div "H Hanna Korsar Re: Teie konto kustutamine Aug 21 15:27" at bounding box center [228, 516] width 283 height 69
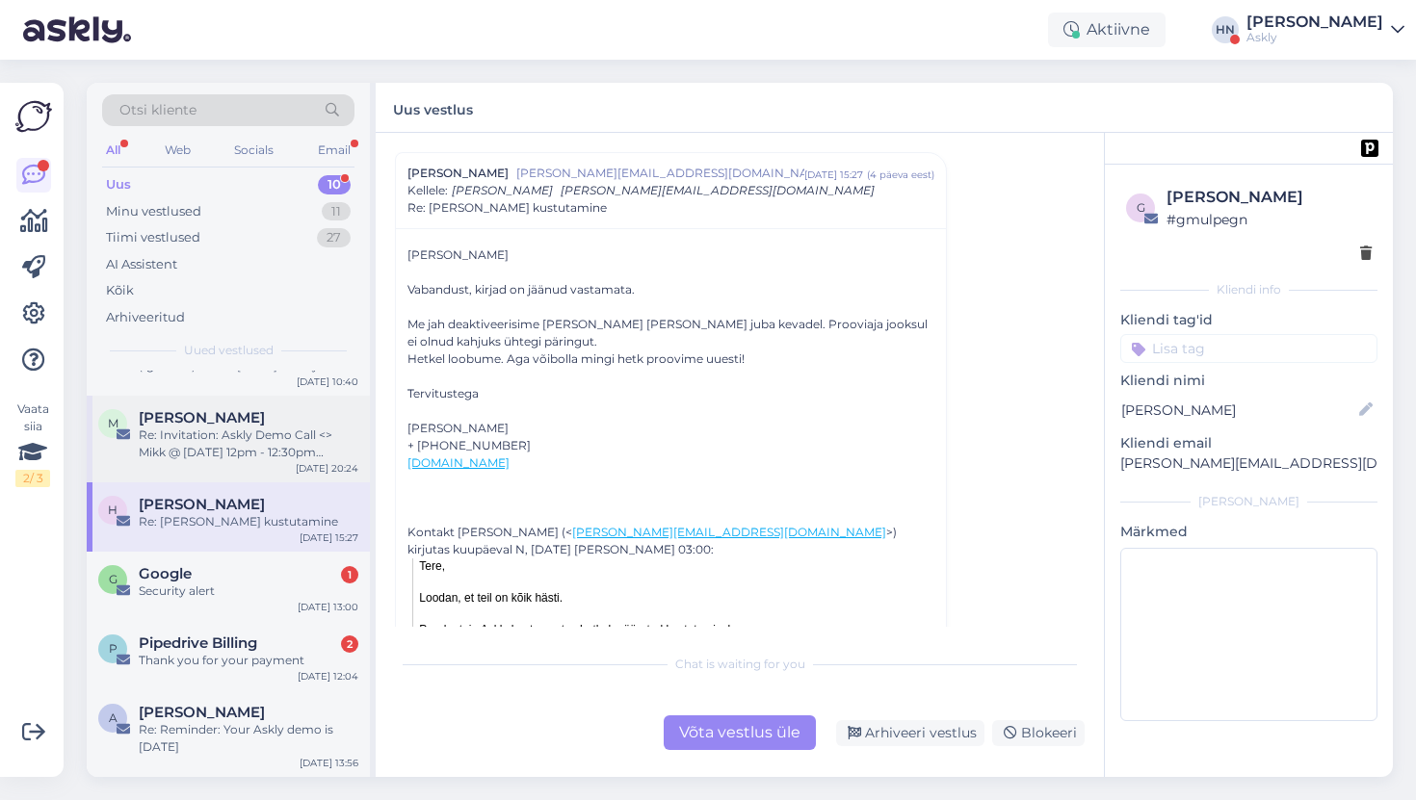
click at [184, 448] on div "Re: Invitation: Askly Demo Call <> Mikk @ Mon Aug 25, 2025 12pm - 12:30pm (GMT+…" at bounding box center [249, 444] width 220 height 35
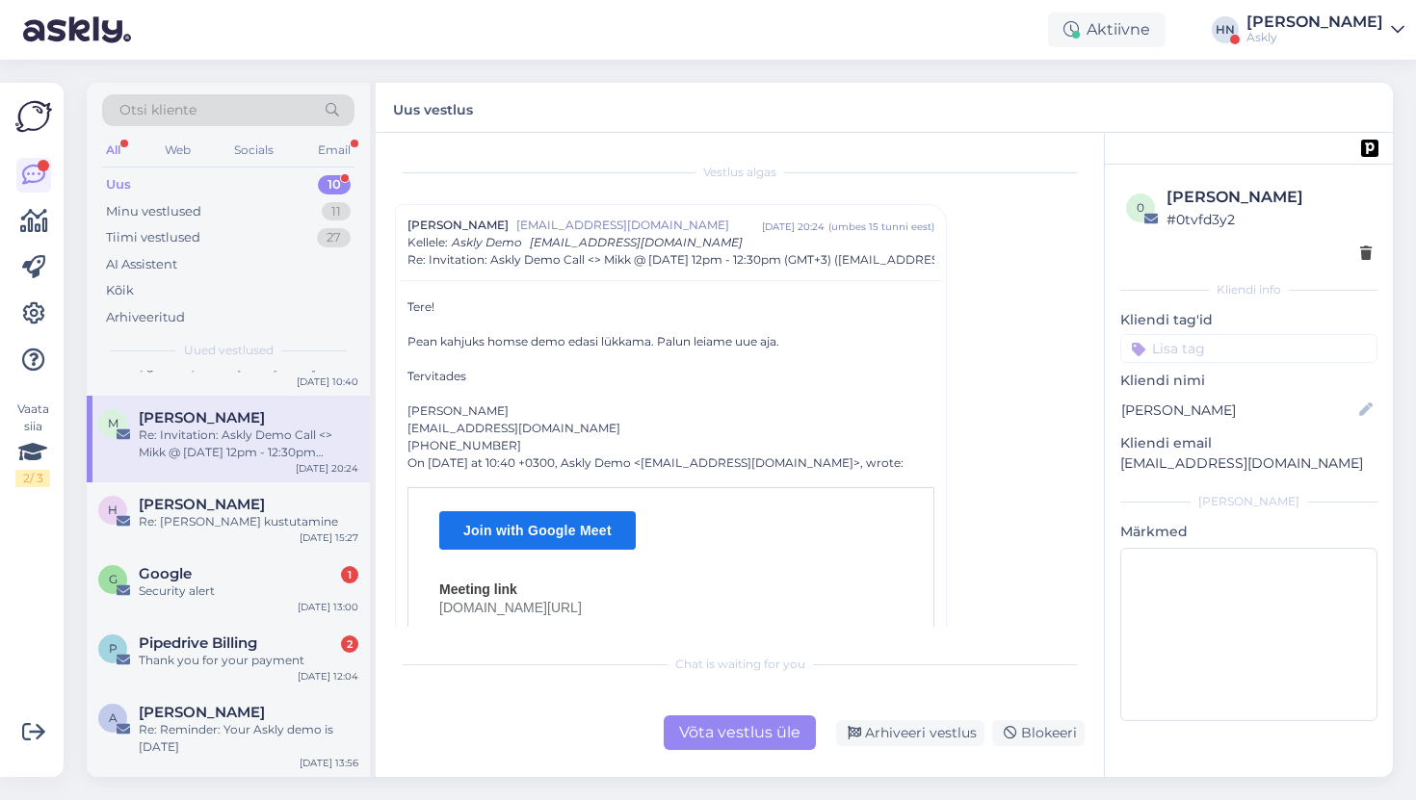
click at [272, 435] on div "Re: Invitation: Askly Demo Call <> Mikk @ Mon Aug 25, 2025 12pm - 12:30pm (GMT+…" at bounding box center [249, 444] width 220 height 35
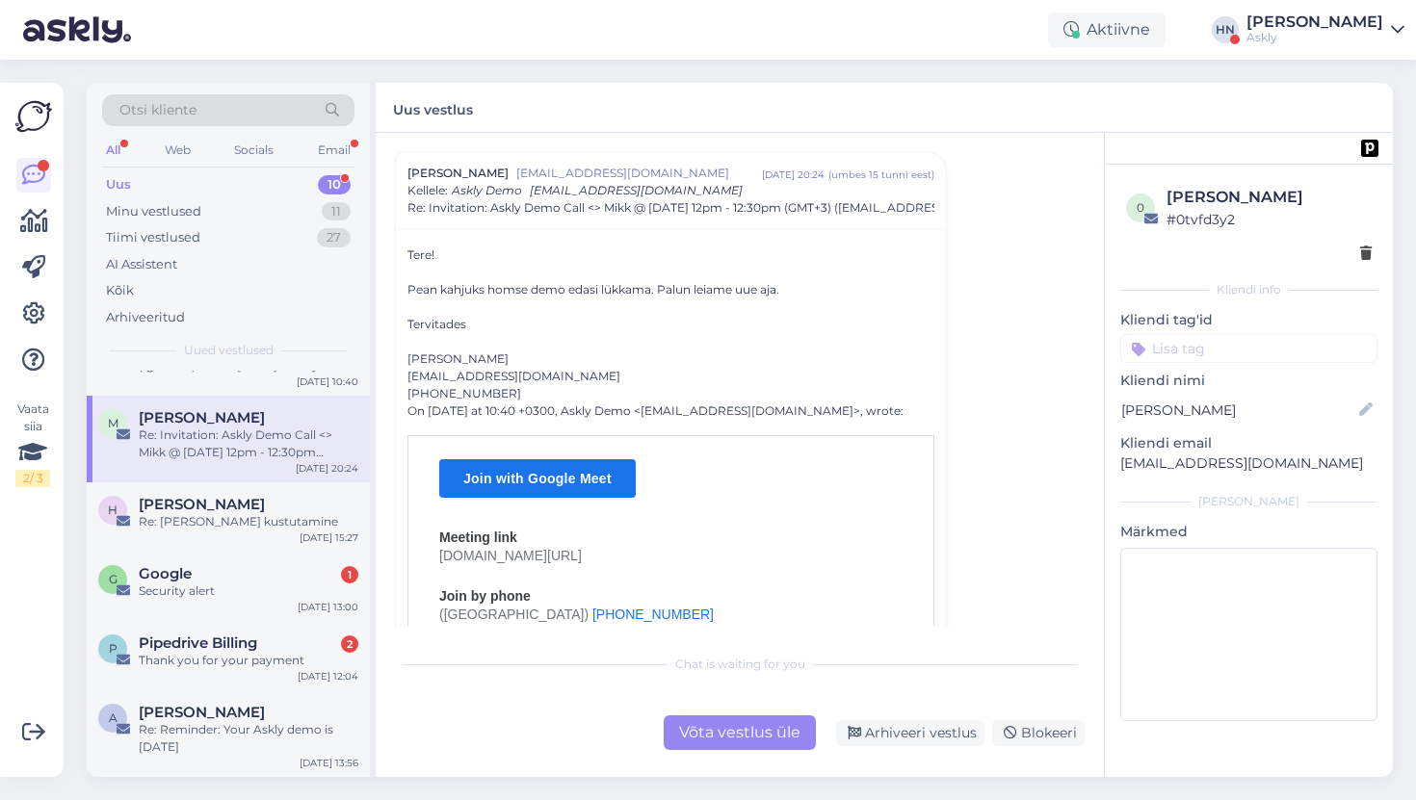
scroll to position [0, 0]
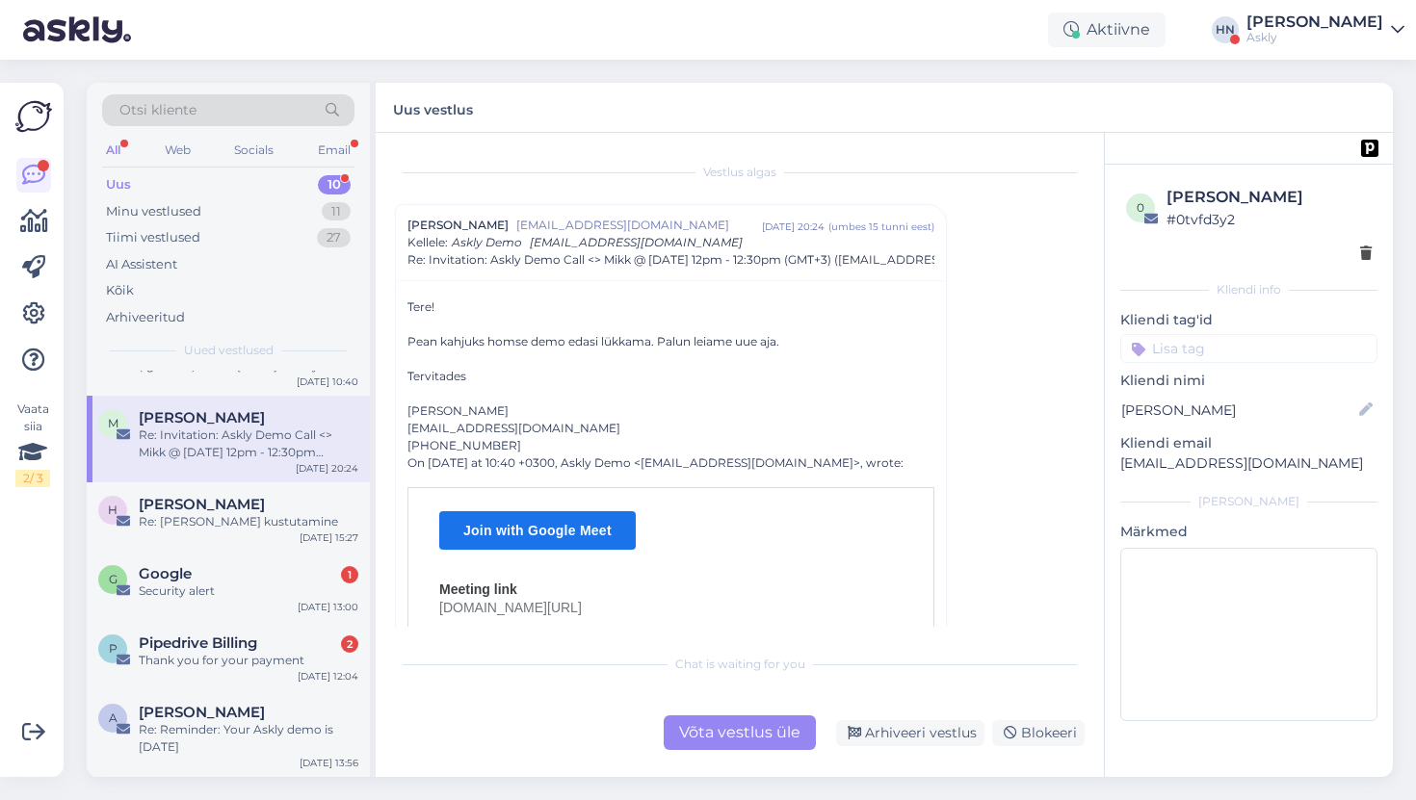
click at [554, 154] on div "Vestlus algas Mikk Maiste mikk@mikk.ee aug 24 20:24 ( umbes 15 tunni eest ) Kel…" at bounding box center [748, 389] width 707 height 475
click at [923, 123] on div "Uus vestlus" at bounding box center [884, 108] width 1017 height 50
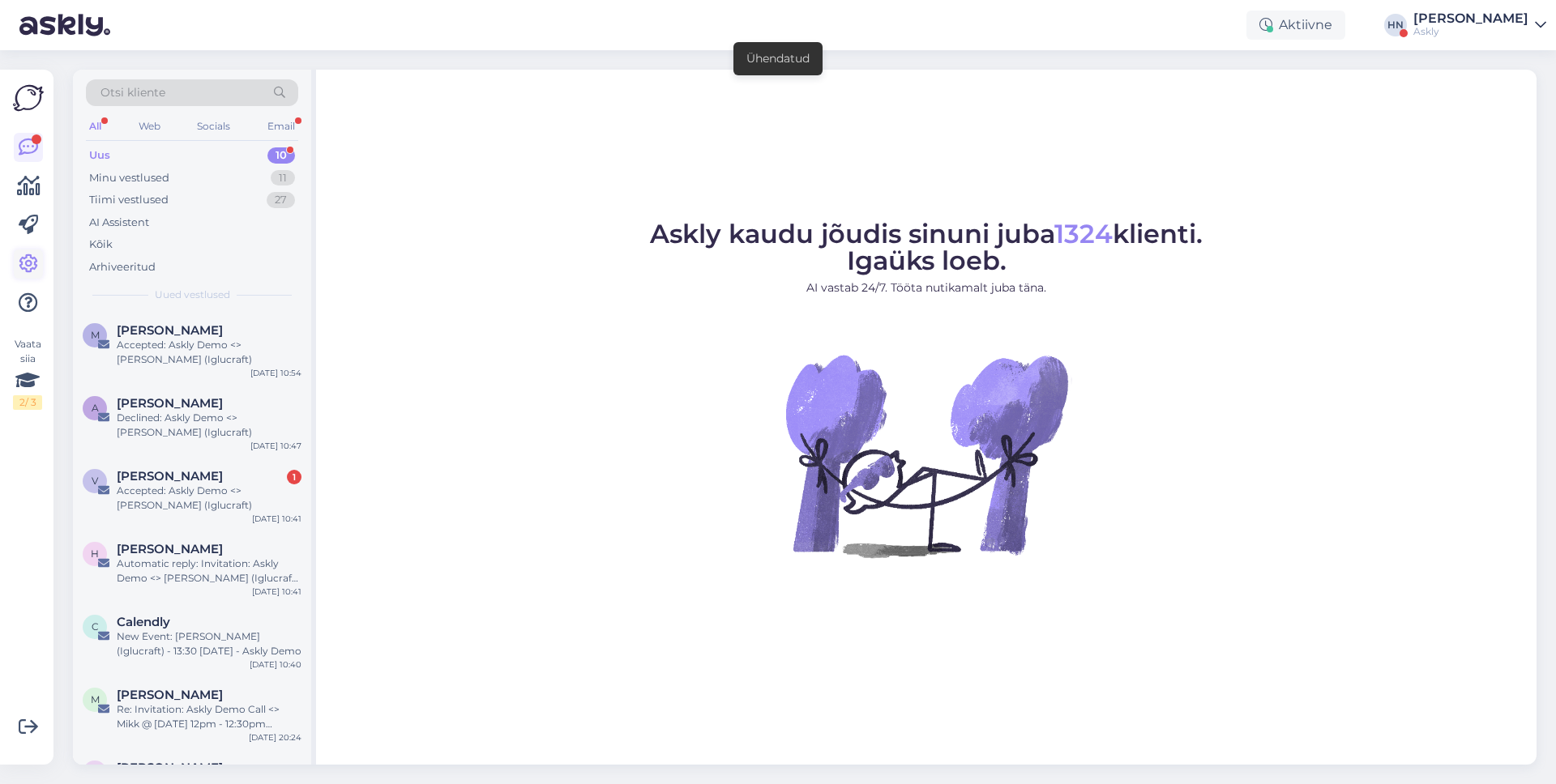
click at [19, 264] on icon at bounding box center [28, 263] width 19 height 19
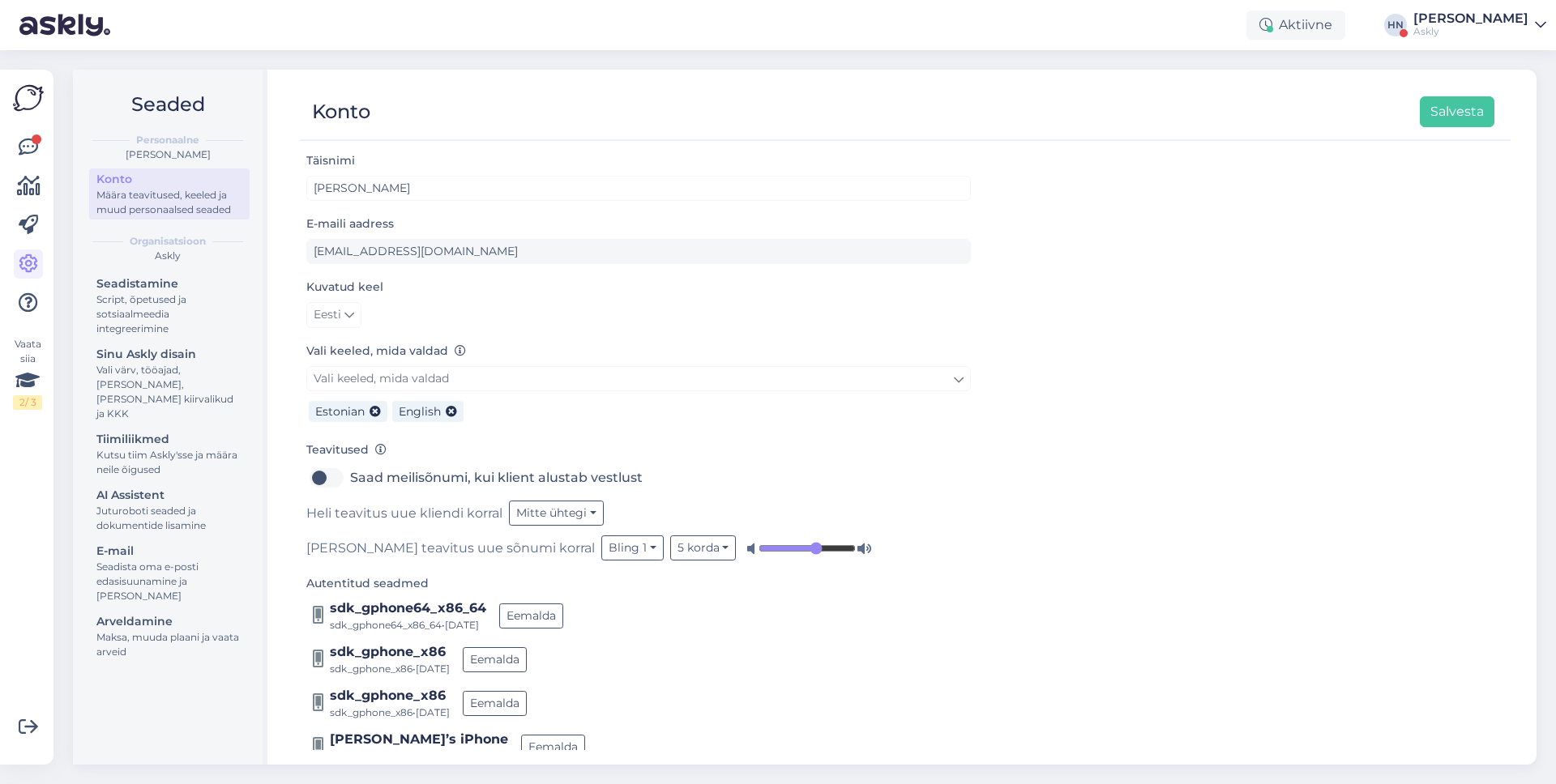
click at [1452, 36] on div "Askly" at bounding box center [1470, 31] width 115 height 13
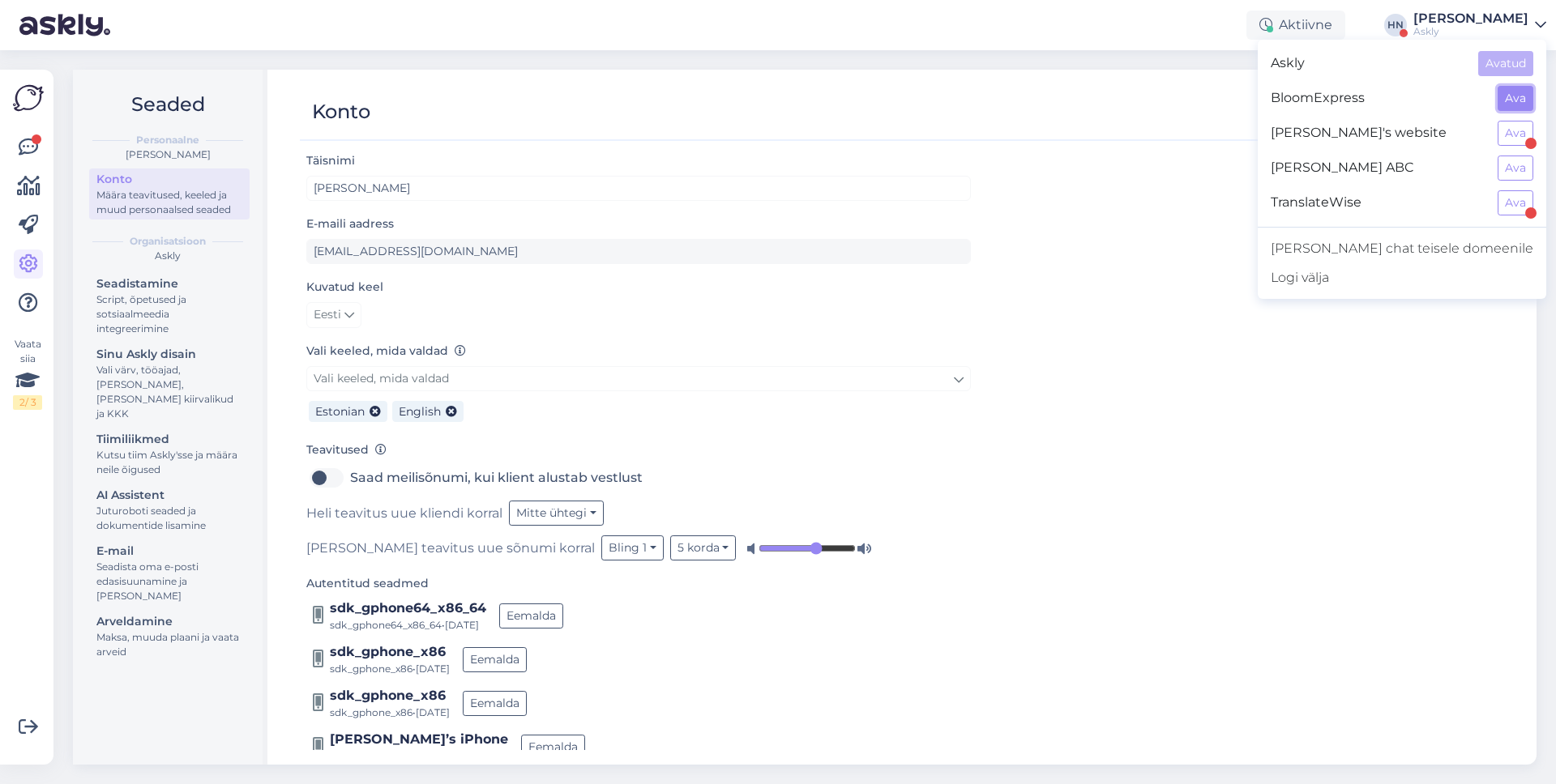
click at [1506, 102] on button "Ava" at bounding box center [1516, 98] width 35 height 25
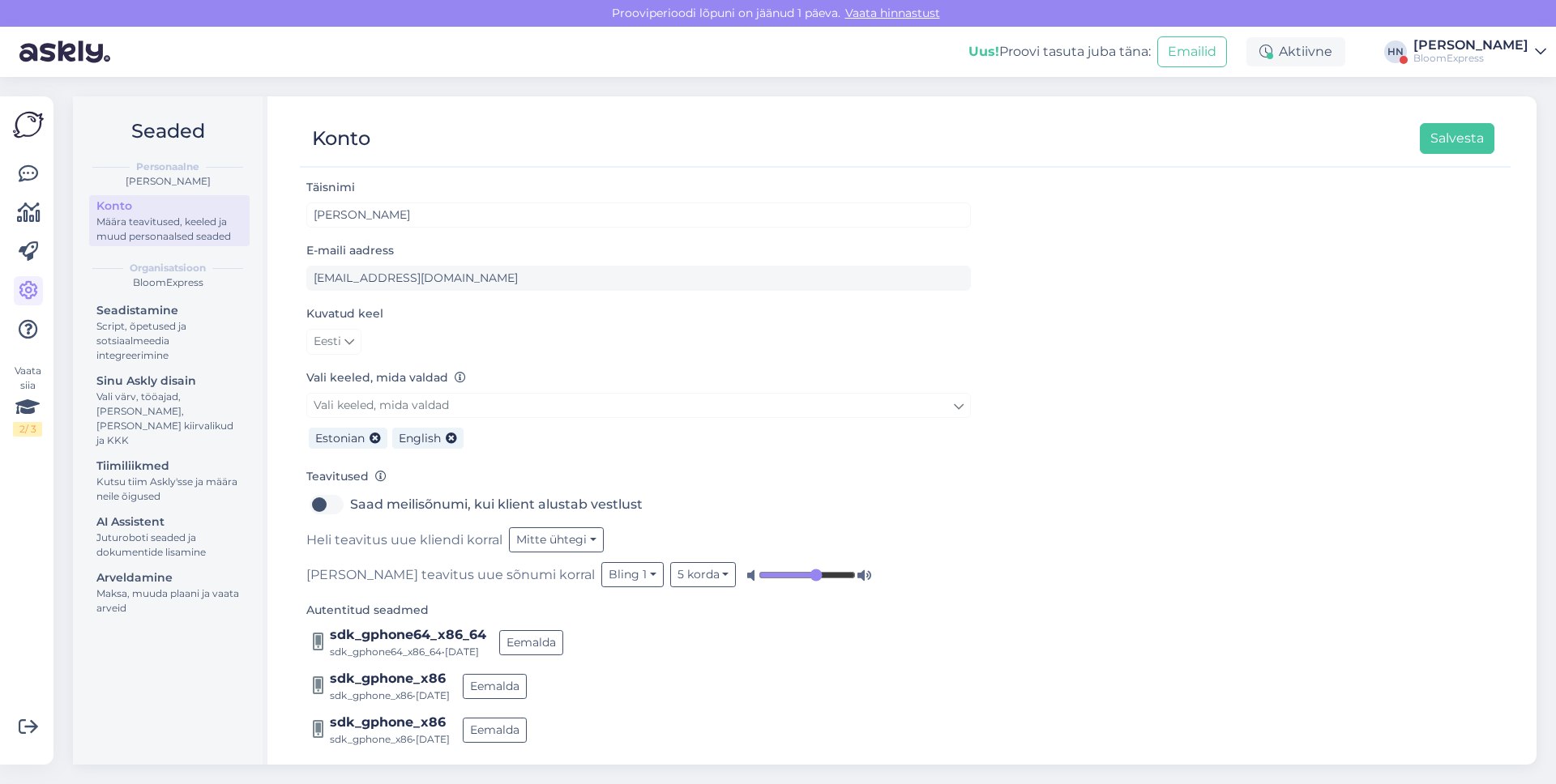
click at [316, 66] on div "Uus! Proovi tasuta [PERSON_NAME]: Emailid Aktiivne [PERSON_NAME] BloomExpress" at bounding box center [778, 52] width 1556 height 50
